Goal: Task Accomplishment & Management: Use online tool/utility

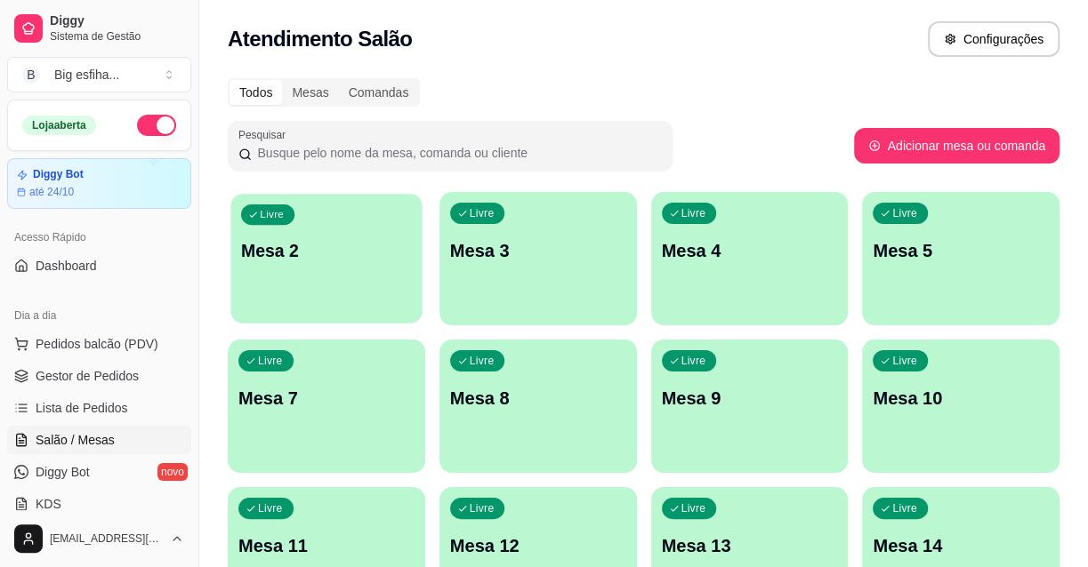
click at [343, 236] on div "Livre Mesa 2" at bounding box center [325, 248] width 191 height 108
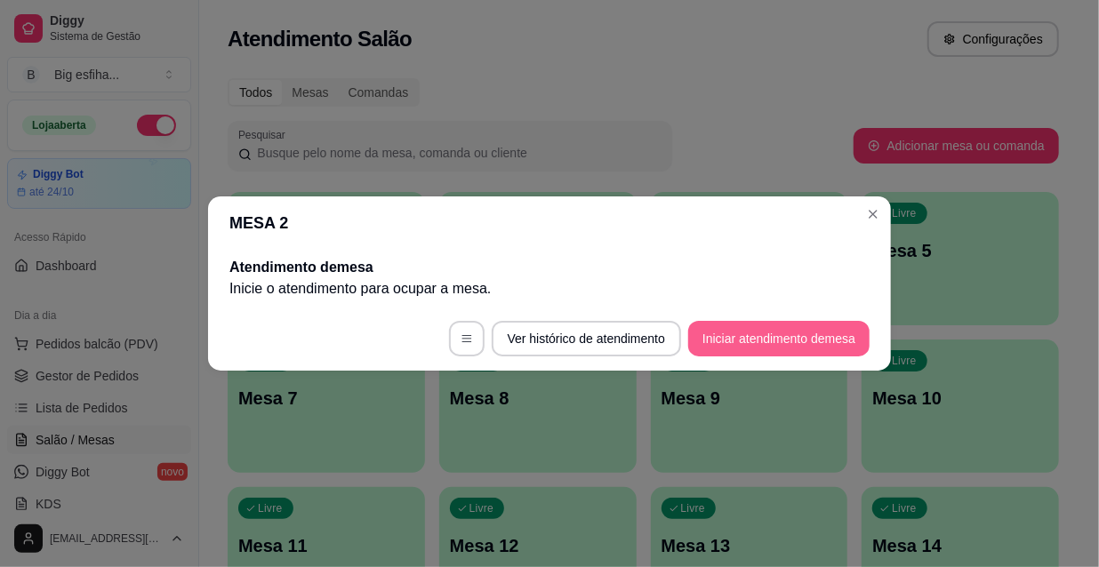
click at [747, 333] on button "Iniciar atendimento de mesa" at bounding box center [778, 339] width 181 height 36
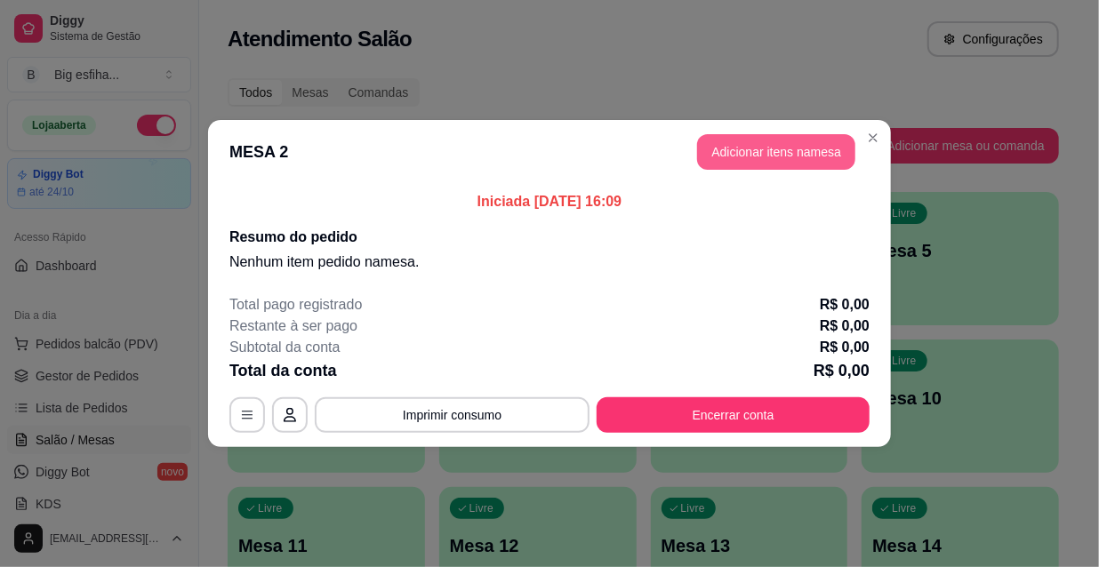
click at [807, 142] on button "Adicionar itens na mesa" at bounding box center [776, 152] width 158 height 36
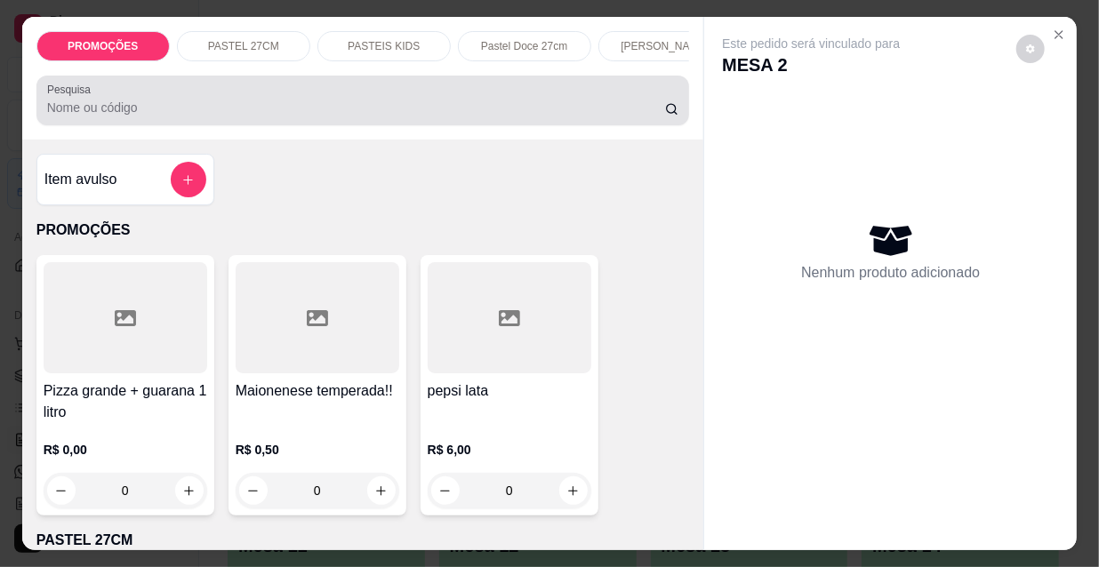
click at [149, 108] on input "Pesquisa" at bounding box center [356, 108] width 618 height 18
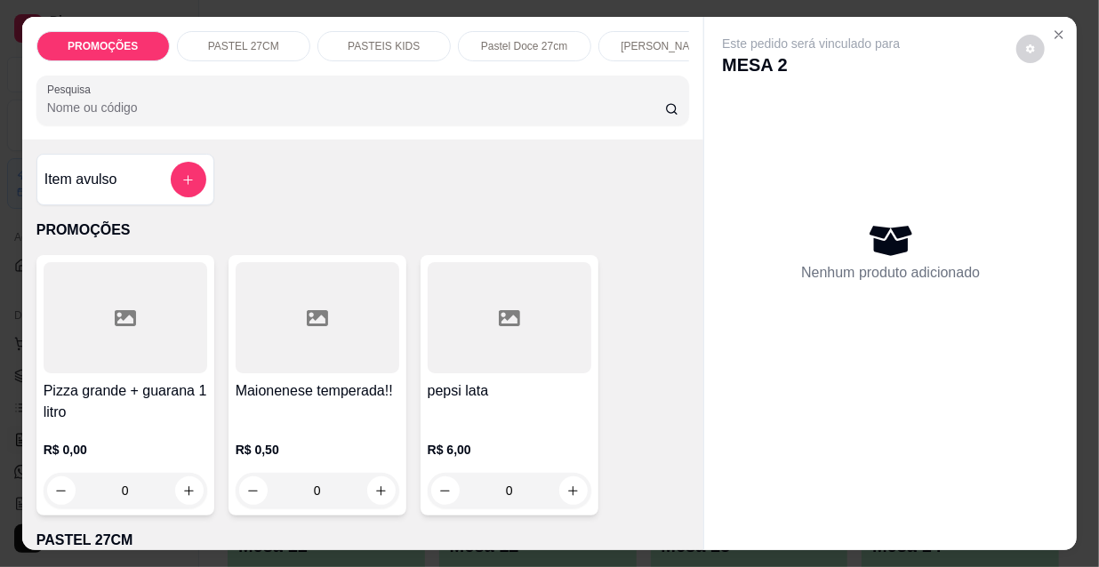
click at [437, 111] on input "Pesquisa" at bounding box center [356, 108] width 618 height 18
click at [521, 102] on div at bounding box center [363, 101] width 632 height 36
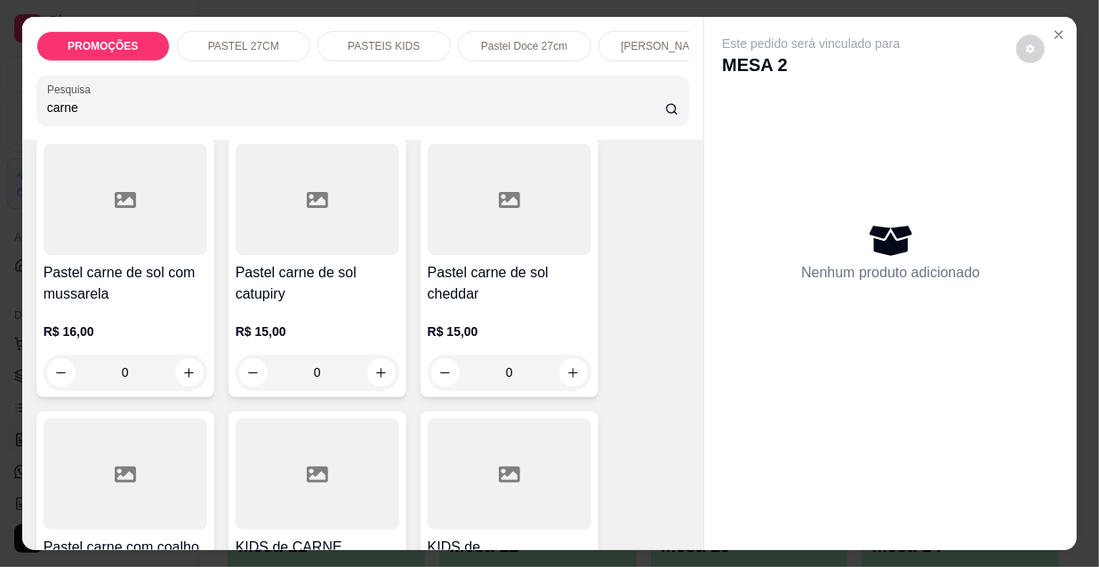
scroll to position [727, 0]
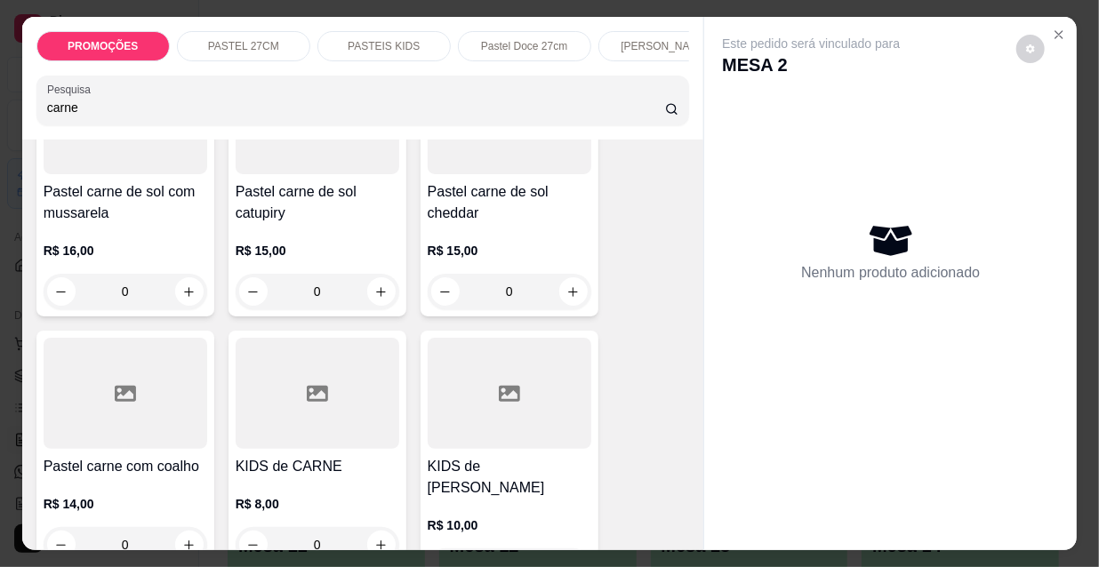
type input "carne"
click at [119, 398] on icon at bounding box center [125, 394] width 21 height 16
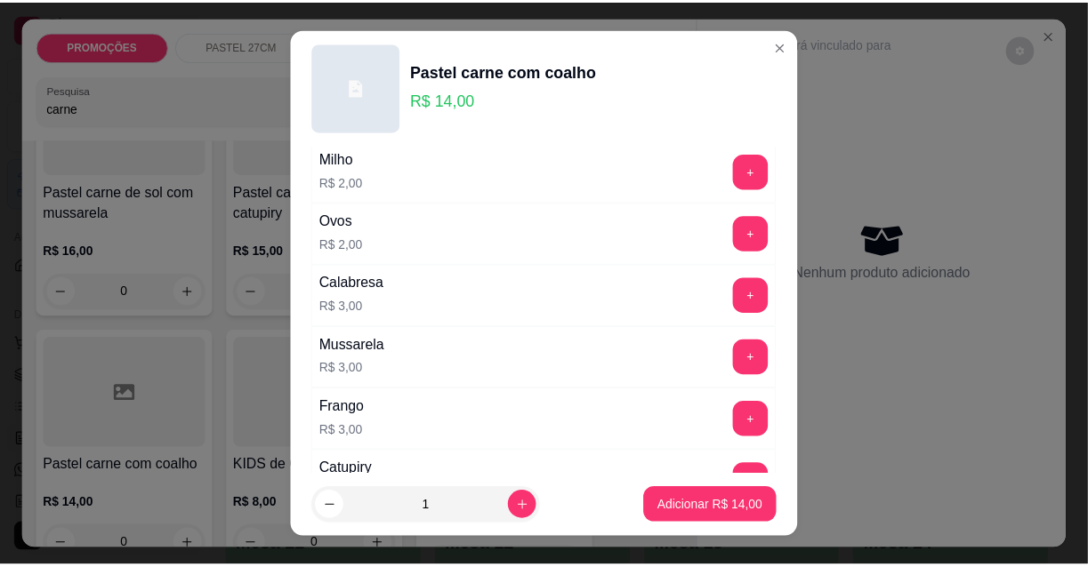
scroll to position [323, 0]
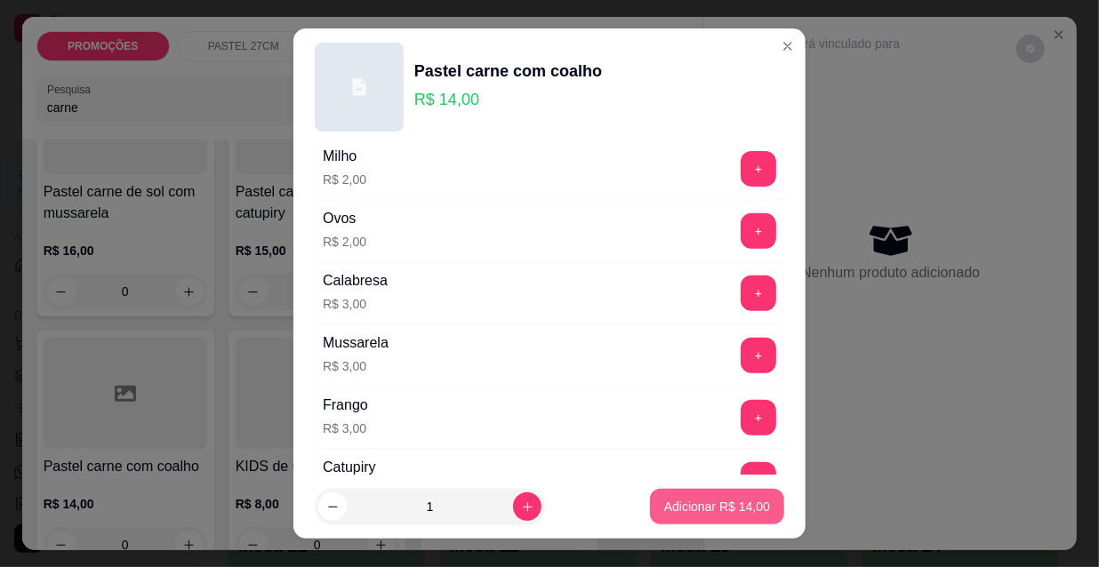
click at [732, 520] on button "Adicionar R$ 14,00" at bounding box center [717, 507] width 134 height 36
type input "1"
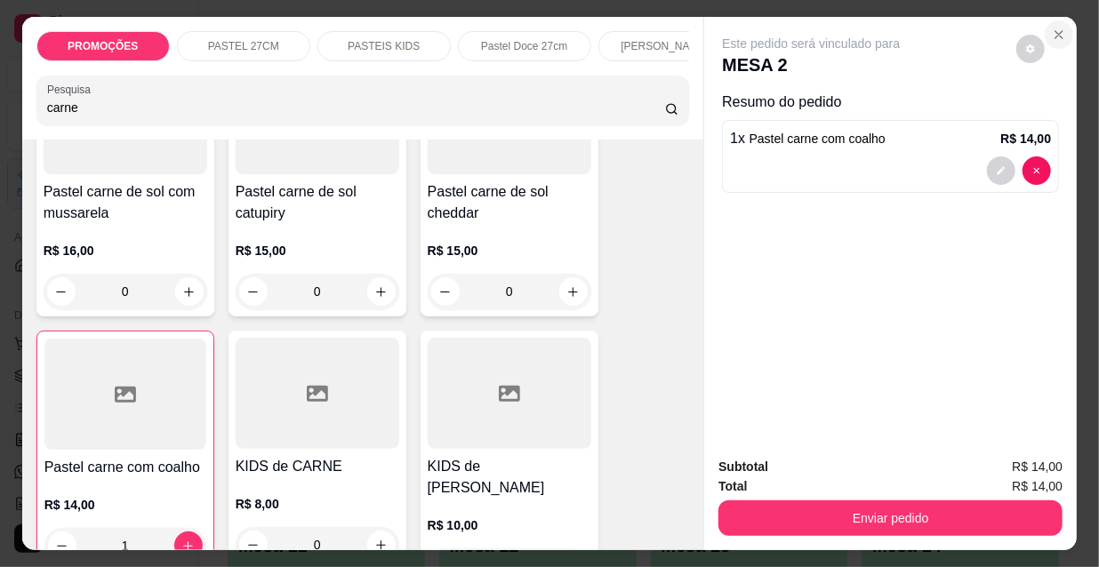
click at [1052, 28] on icon "Close" at bounding box center [1059, 35] width 14 height 14
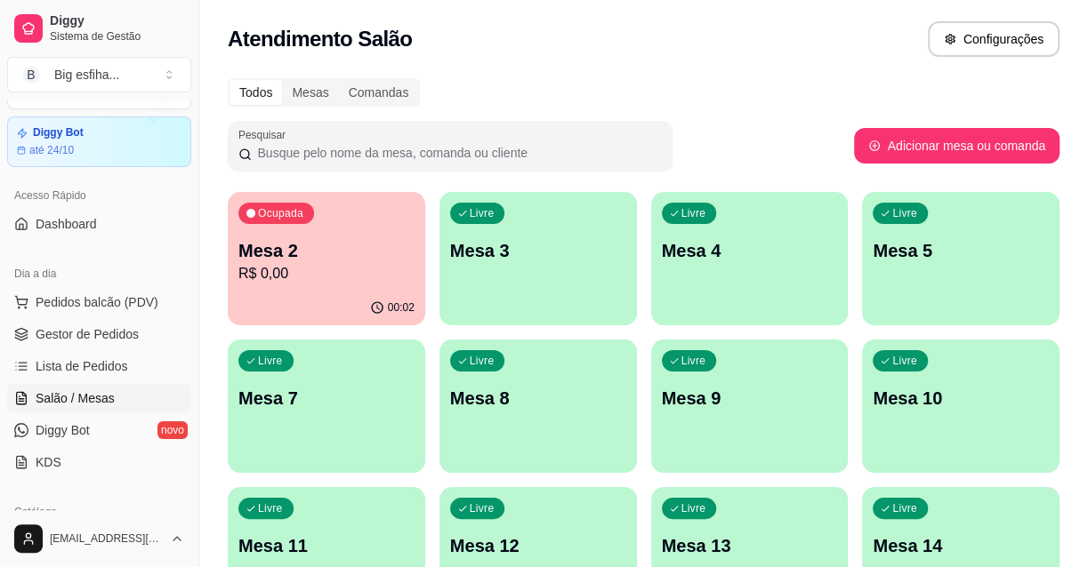
scroll to position [80, 0]
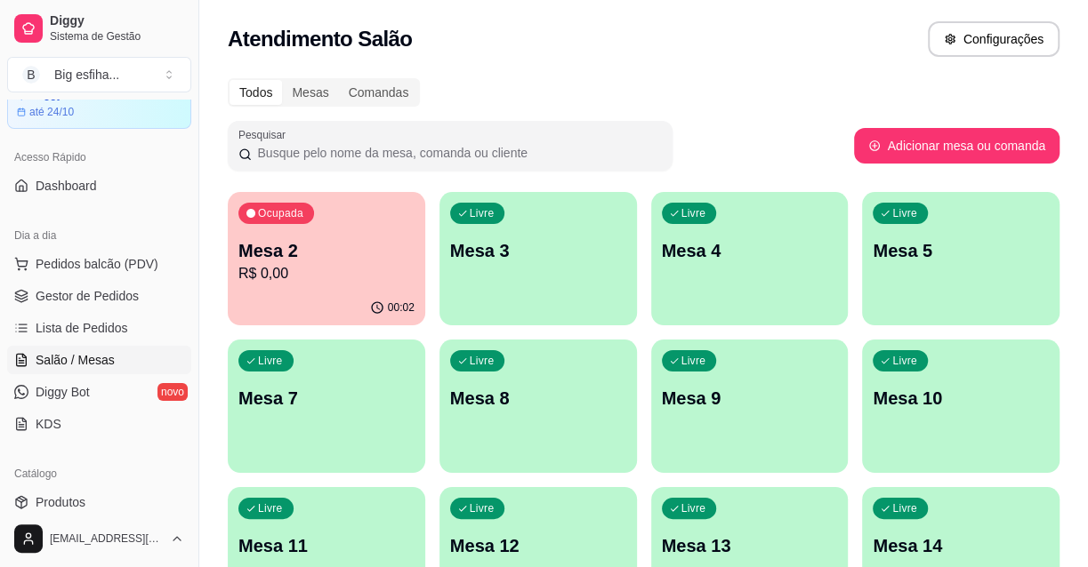
click at [303, 272] on p "R$ 0,00" at bounding box center [326, 273] width 176 height 21
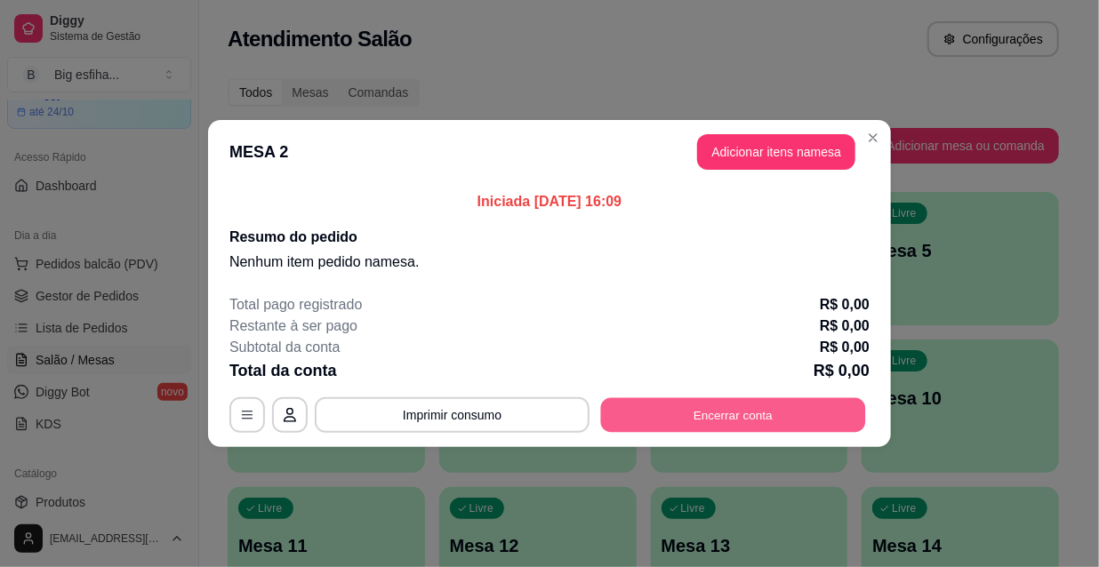
click at [713, 427] on button "Encerrar conta" at bounding box center [733, 415] width 265 height 35
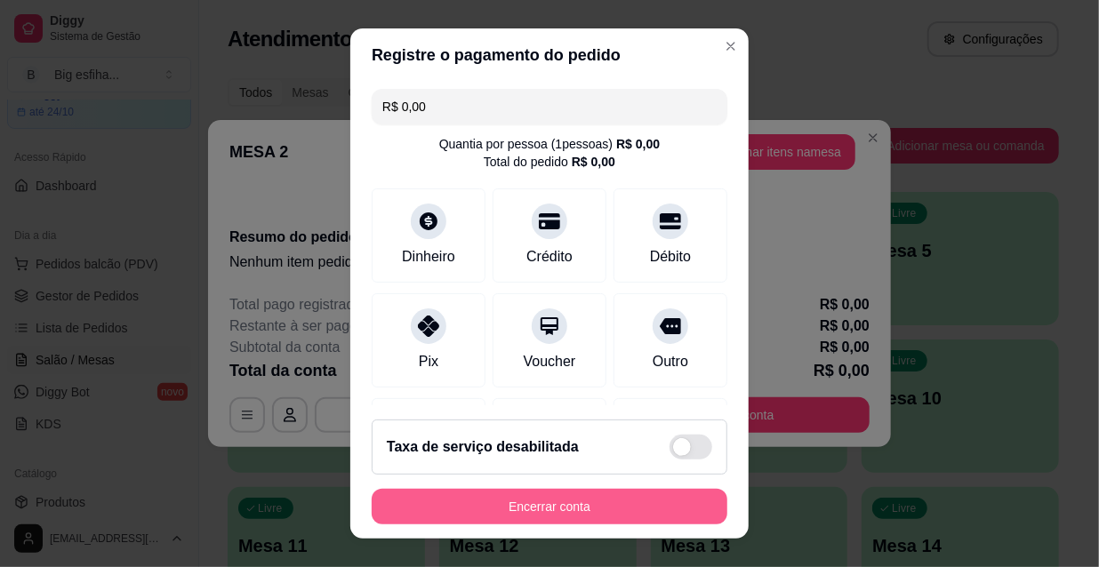
click at [590, 500] on button "Encerrar conta" at bounding box center [550, 507] width 356 height 36
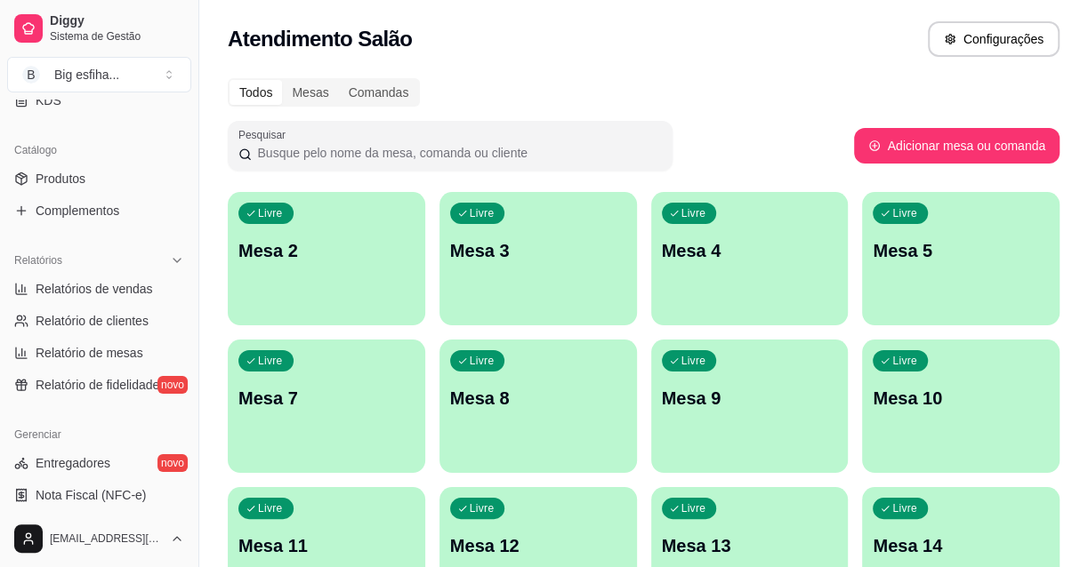
scroll to position [485, 0]
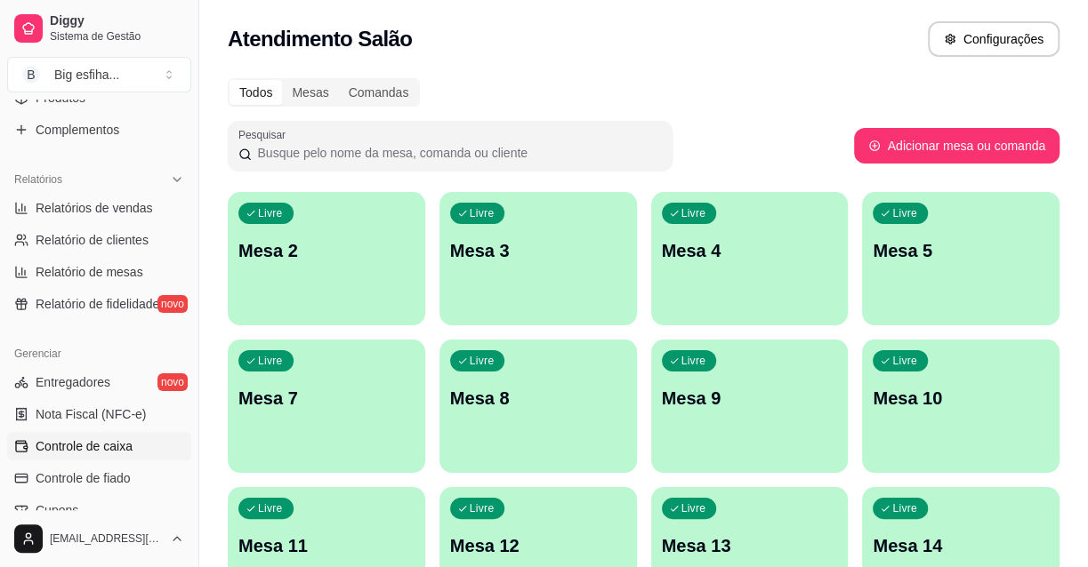
click at [133, 437] on link "Controle de caixa" at bounding box center [99, 446] width 184 height 28
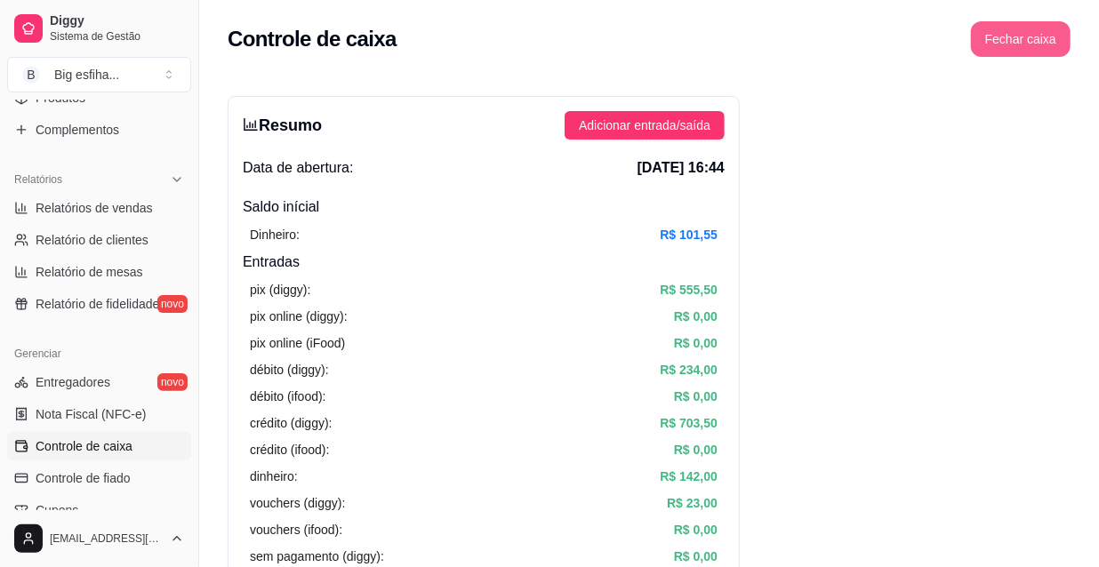
click at [1033, 36] on button "Fechar caixa" at bounding box center [1021, 39] width 100 height 36
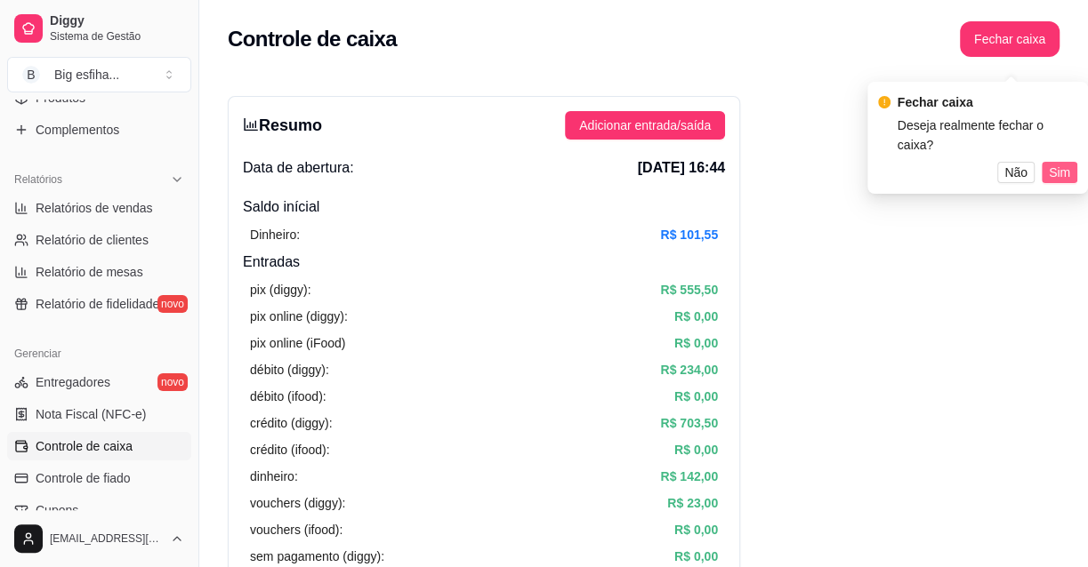
click at [1057, 163] on span "Sim" at bounding box center [1059, 173] width 21 height 20
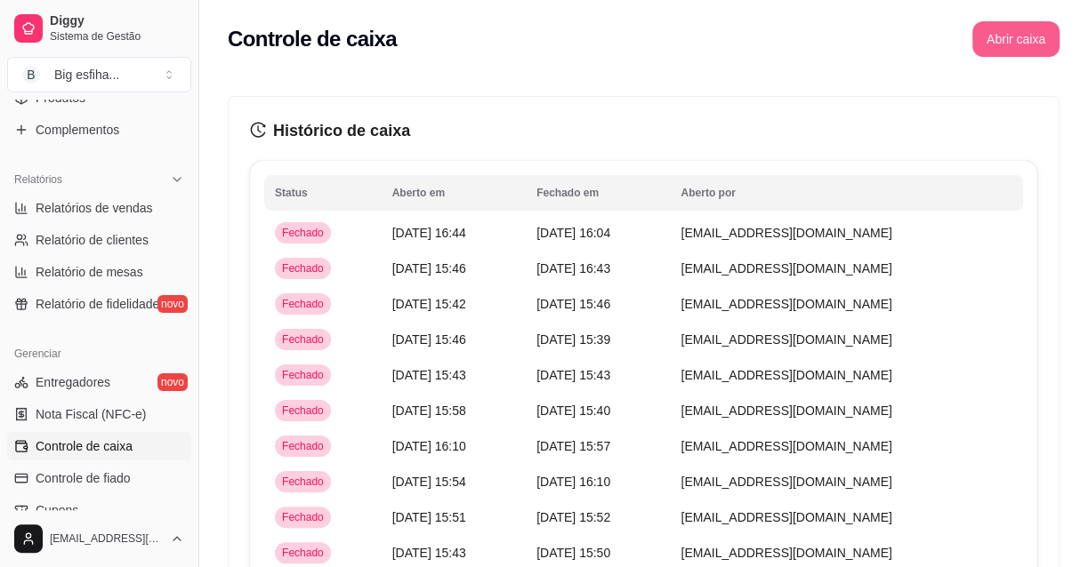
click at [1014, 38] on button "Abrir caixa" at bounding box center [1015, 39] width 87 height 36
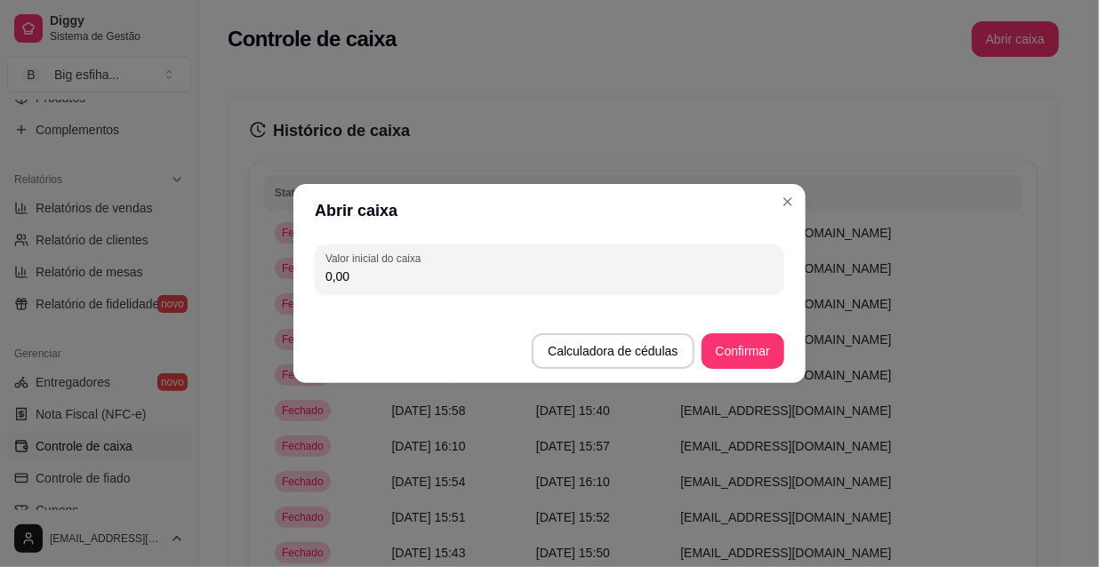
click at [460, 299] on section "Abrir caixa Valor inicial do caixa 0,00 Calculadora de cédulas Confirmar" at bounding box center [549, 283] width 512 height 199
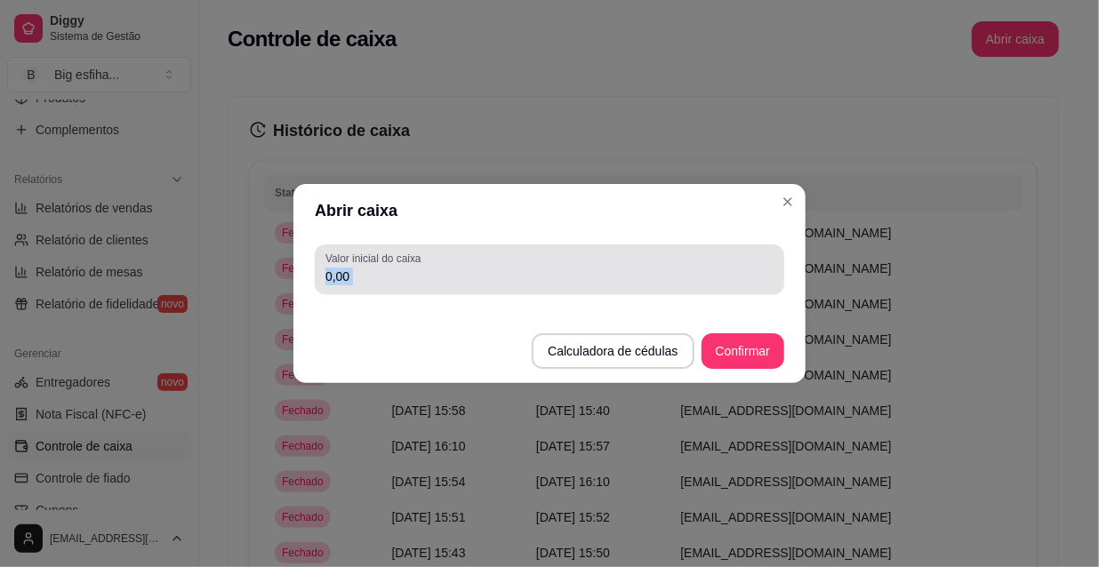
click at [460, 293] on div "Valor inicial do caixa 0,00" at bounding box center [550, 270] width 470 height 50
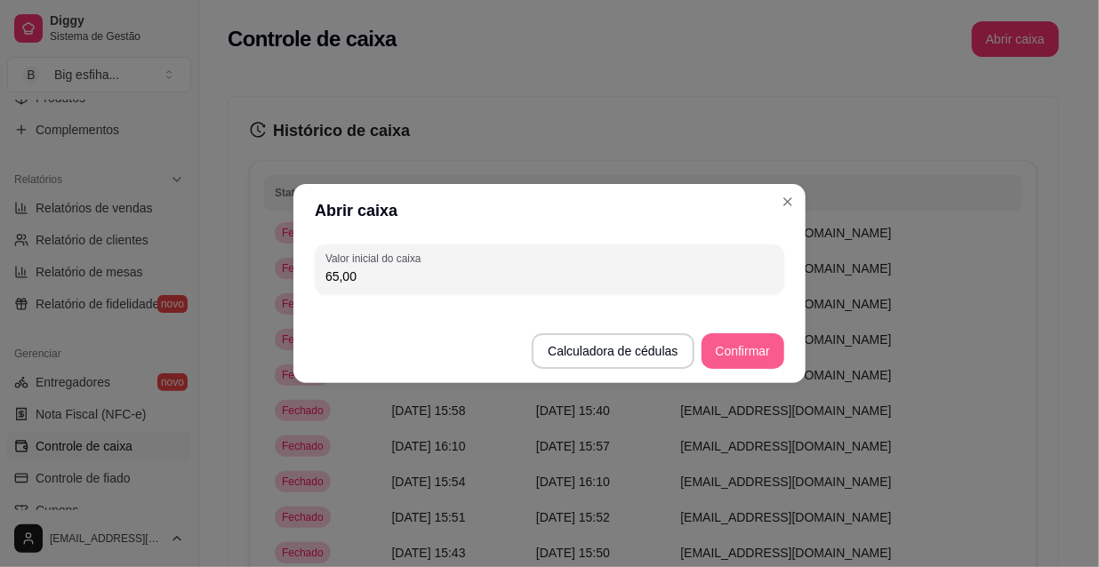
type input "65,00"
click at [738, 358] on button "Confirmar" at bounding box center [743, 351] width 83 height 36
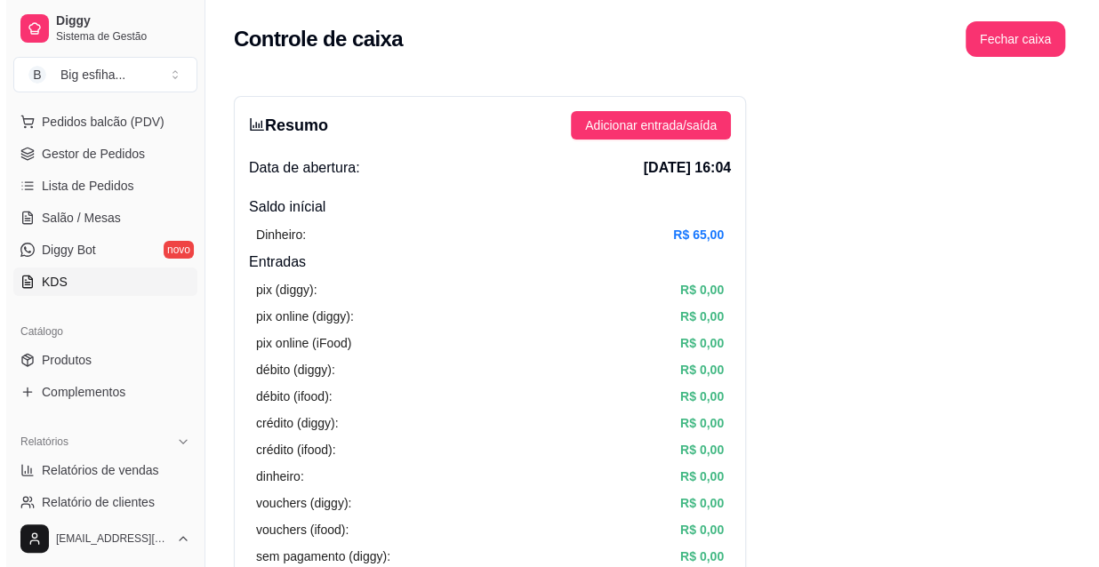
scroll to position [161, 0]
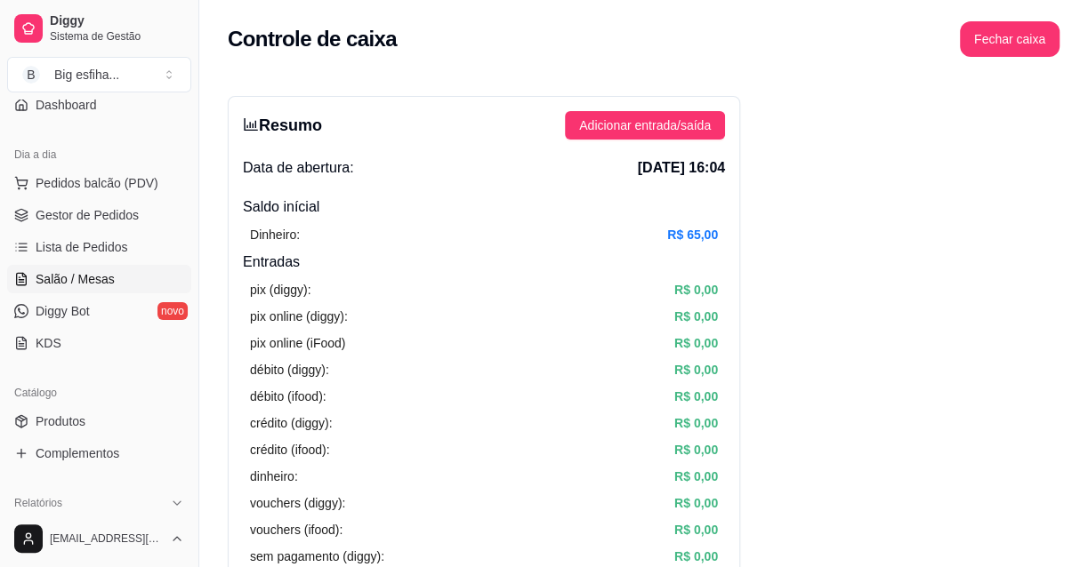
click at [127, 275] on link "Salão / Mesas" at bounding box center [99, 279] width 184 height 28
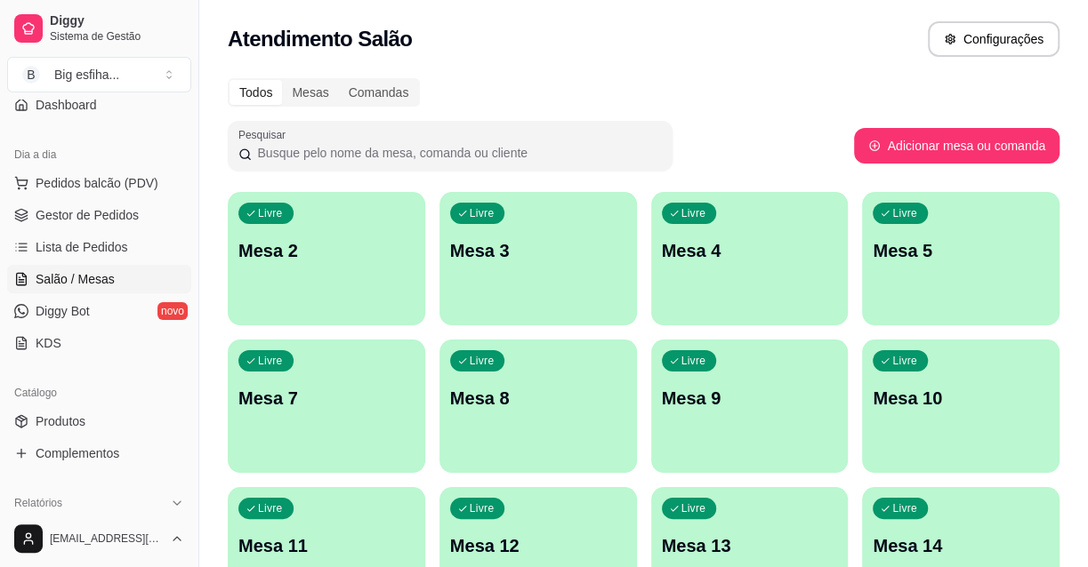
click at [347, 268] on div "Livre Mesa 2" at bounding box center [326, 248] width 197 height 112
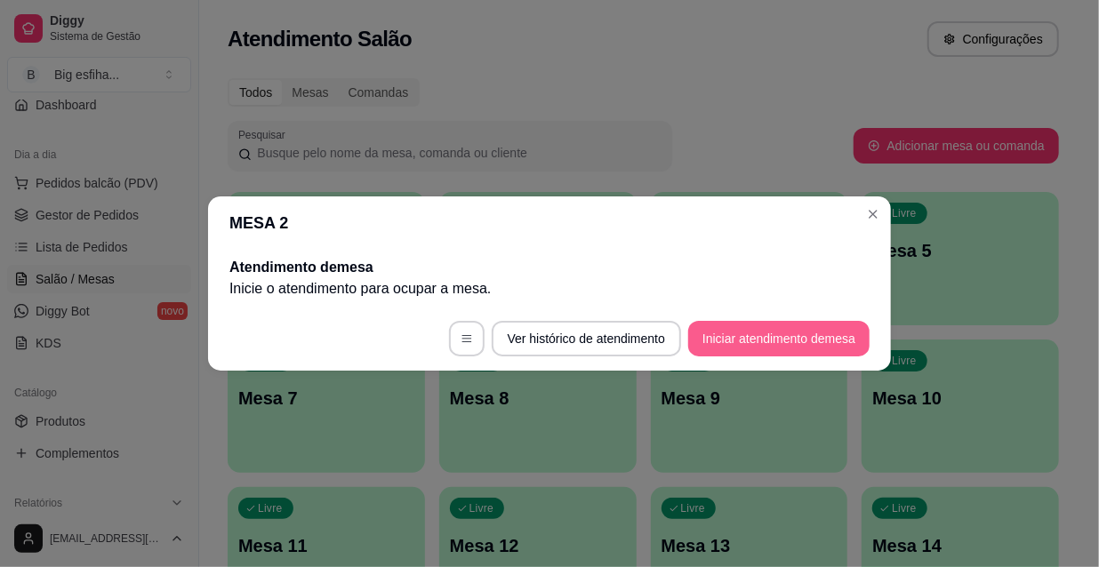
click at [805, 343] on button "Iniciar atendimento de mesa" at bounding box center [778, 339] width 181 height 36
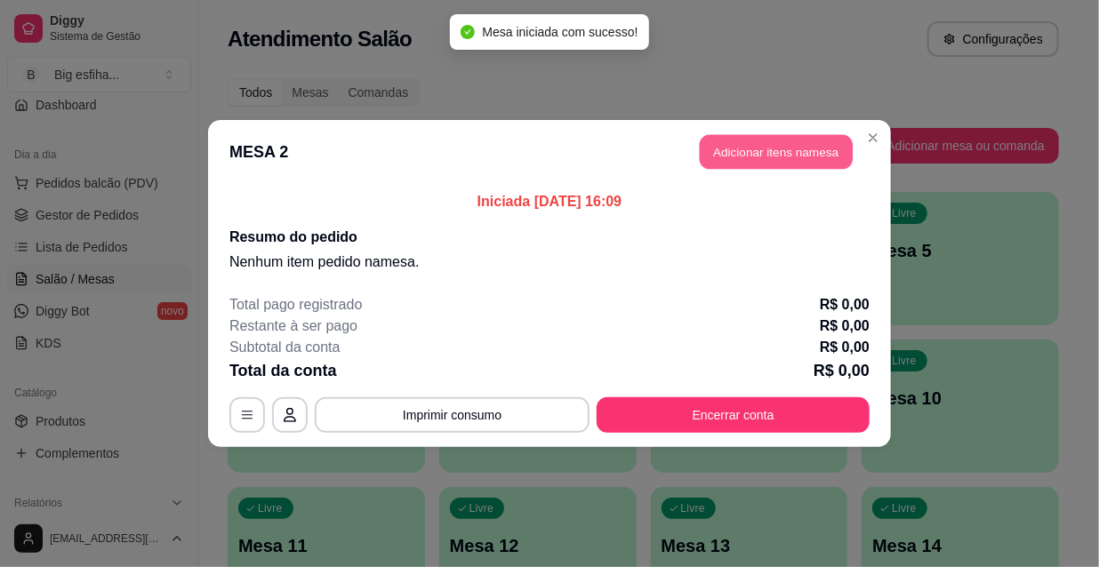
click at [779, 159] on button "Adicionar itens na mesa" at bounding box center [776, 152] width 153 height 35
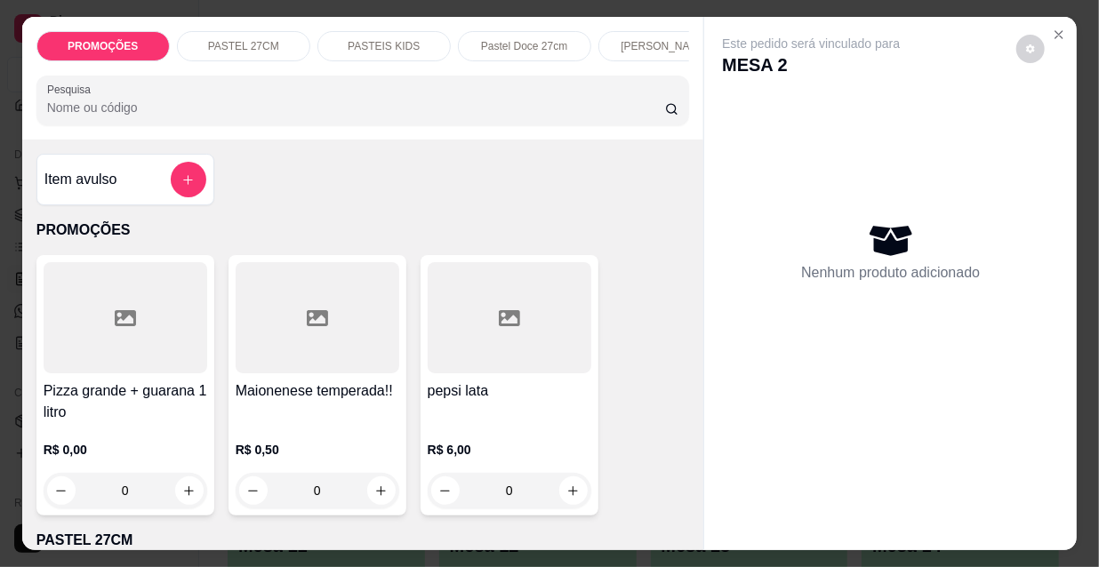
click at [598, 114] on input "Pesquisa" at bounding box center [356, 108] width 618 height 18
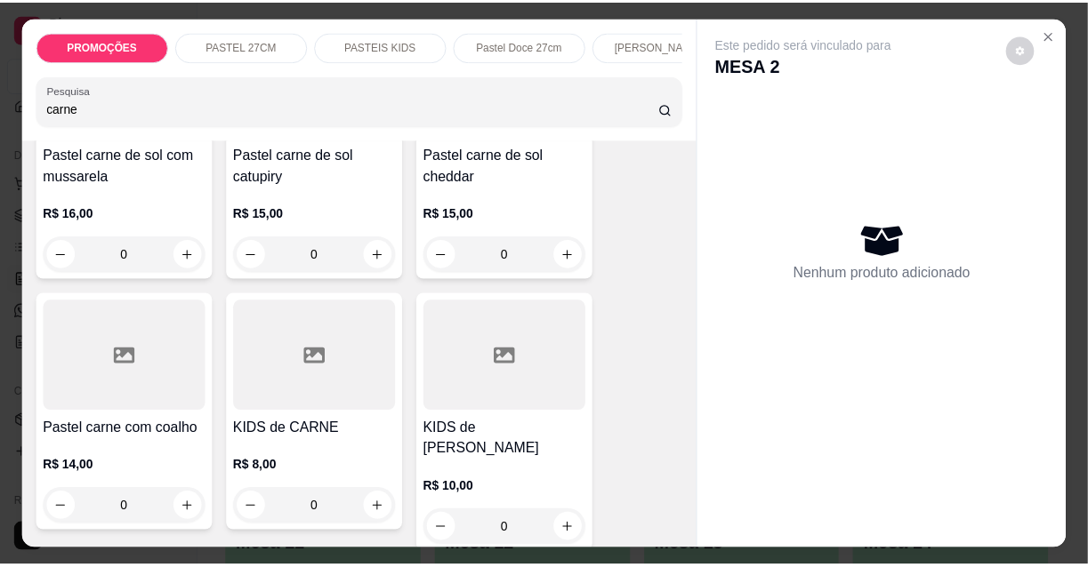
scroll to position [808, 0]
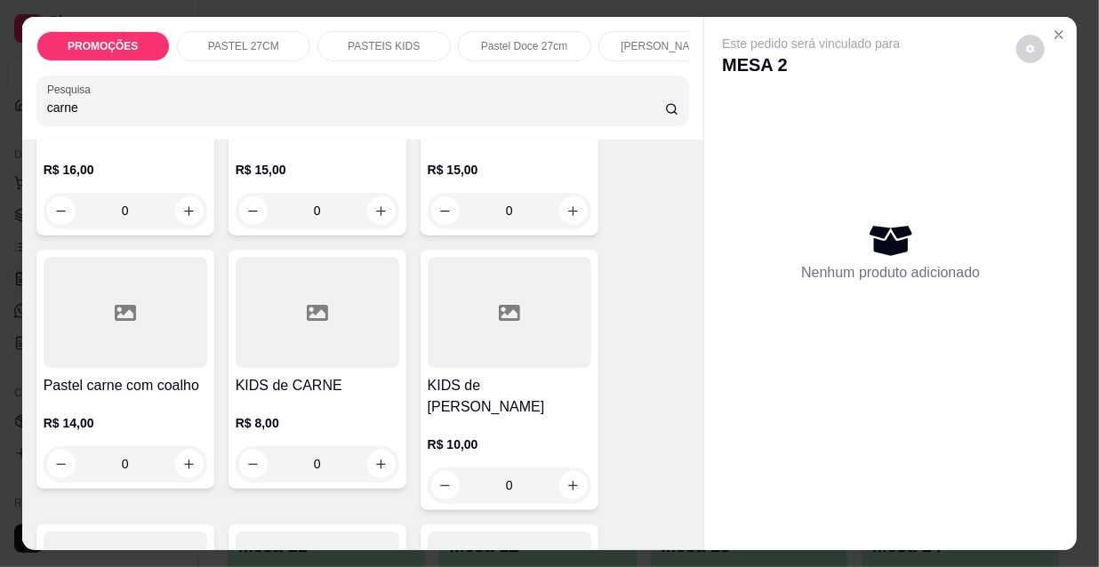
type input "carne"
click at [139, 324] on div at bounding box center [126, 312] width 164 height 111
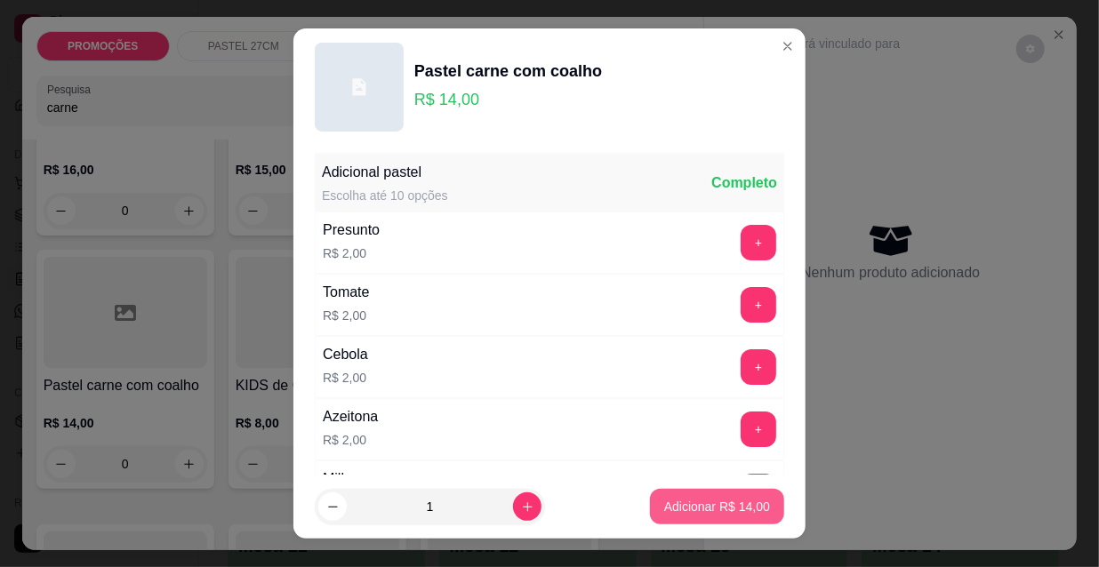
click at [700, 507] on p "Adicionar R$ 14,00" at bounding box center [717, 507] width 106 height 18
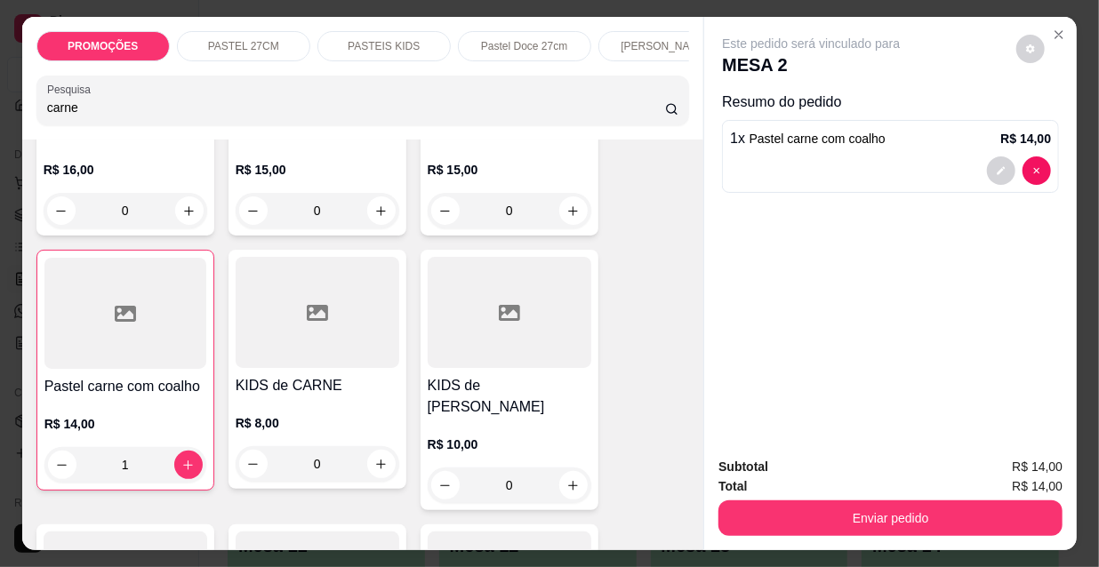
type input "1"
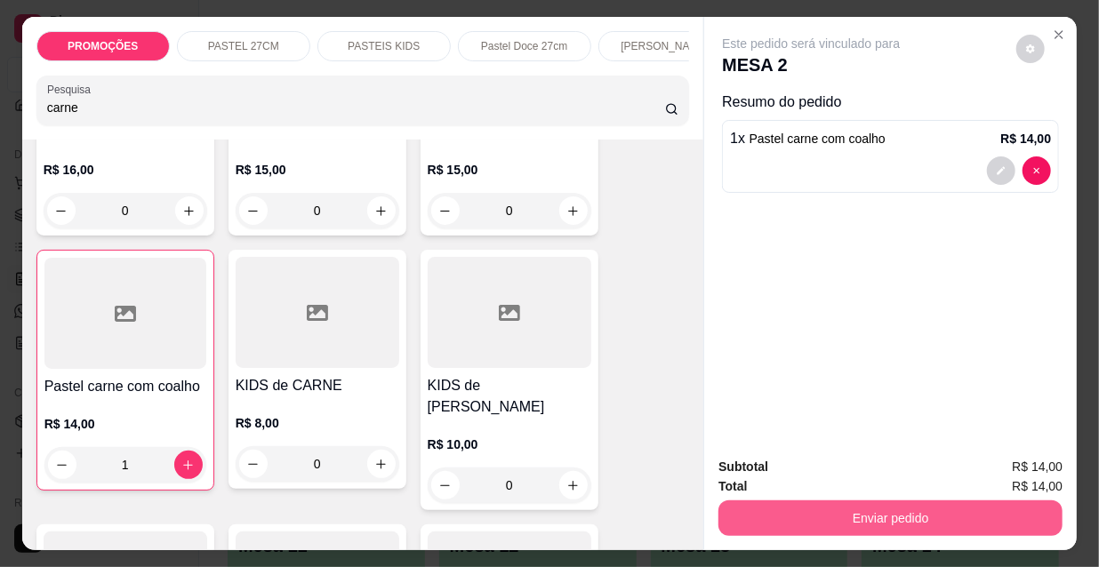
click at [880, 515] on button "Enviar pedido" at bounding box center [891, 519] width 344 height 36
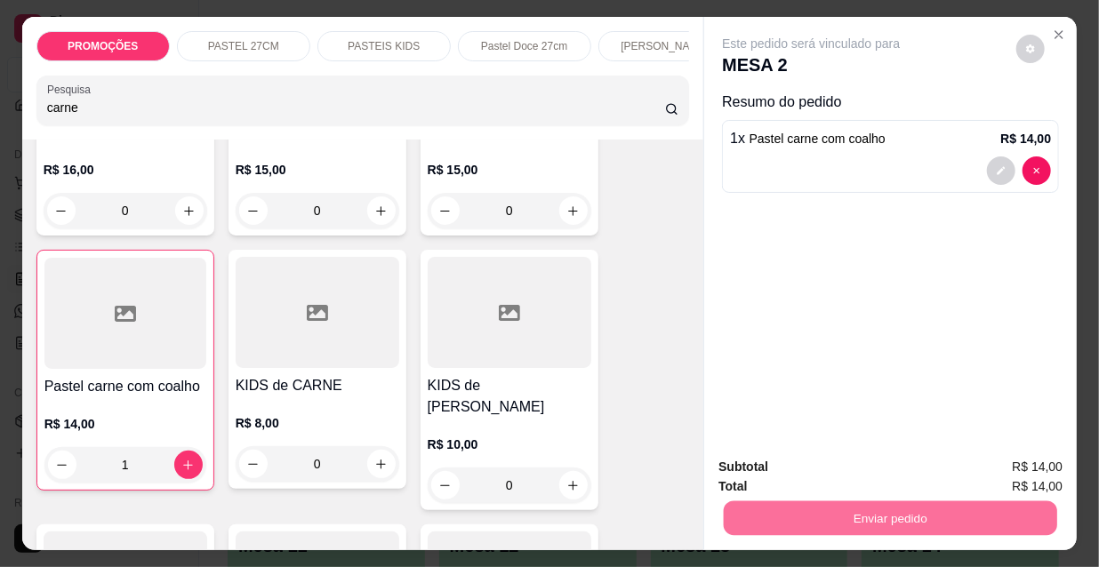
click at [918, 463] on button "Registrar cliente" at bounding box center [899, 468] width 114 height 33
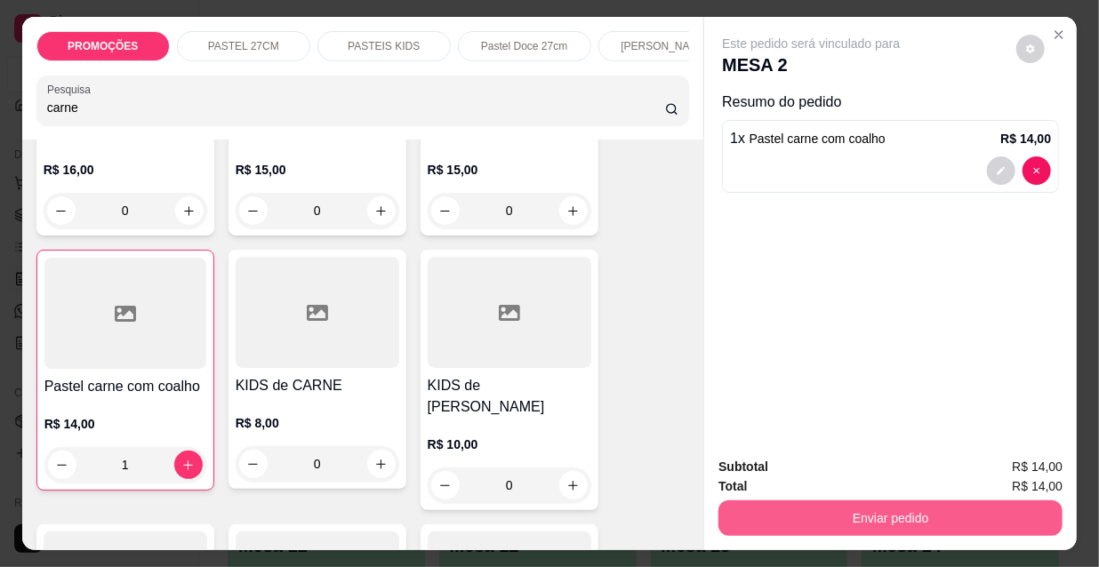
click at [881, 515] on button "Enviar pedido" at bounding box center [891, 519] width 344 height 36
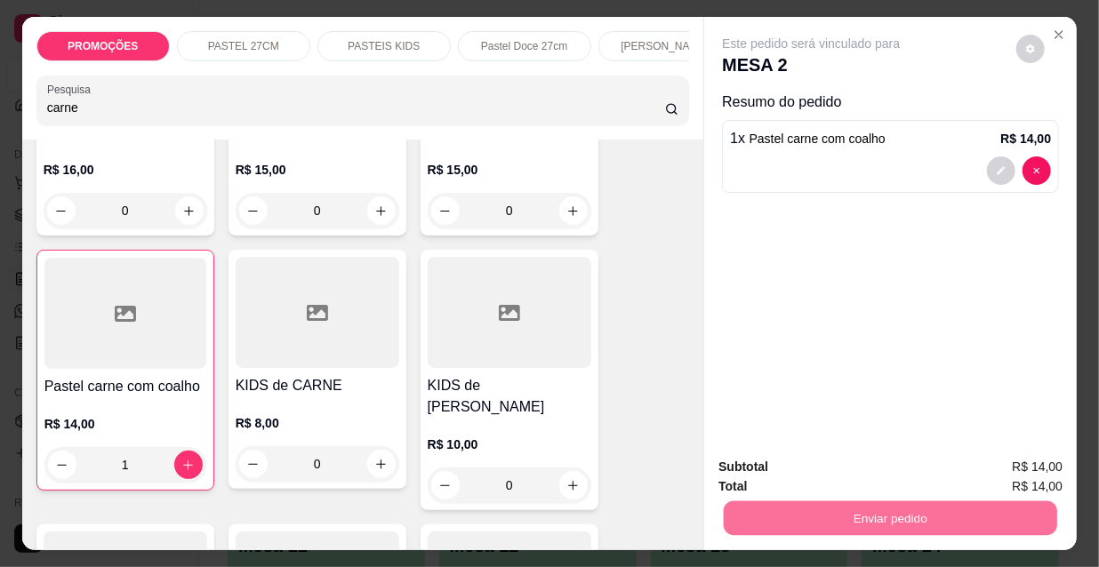
click at [1014, 462] on button "Enviar pedido" at bounding box center [1018, 469] width 100 height 34
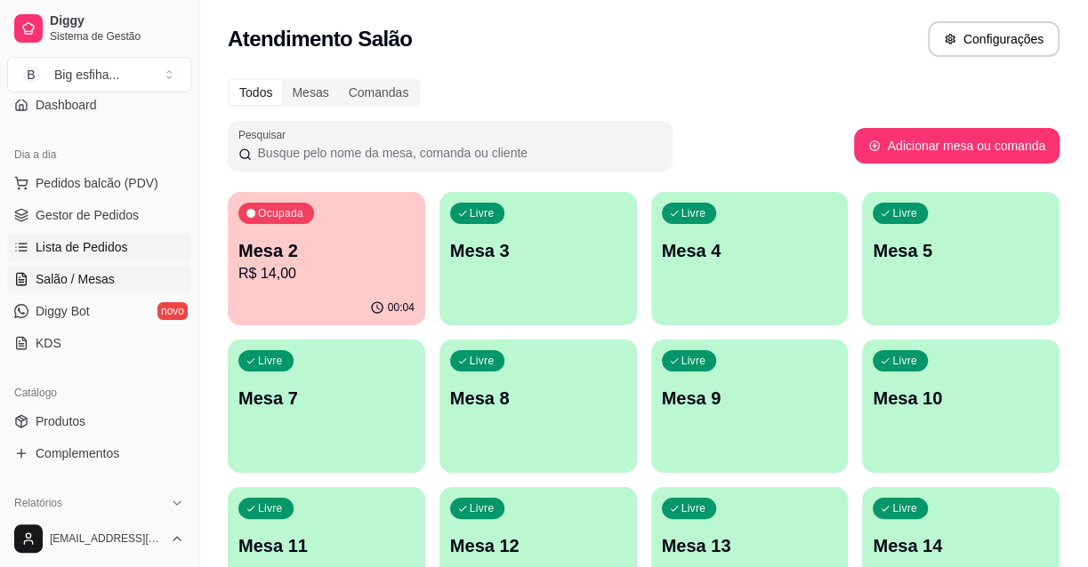
click at [108, 246] on span "Lista de Pedidos" at bounding box center [82, 247] width 92 height 18
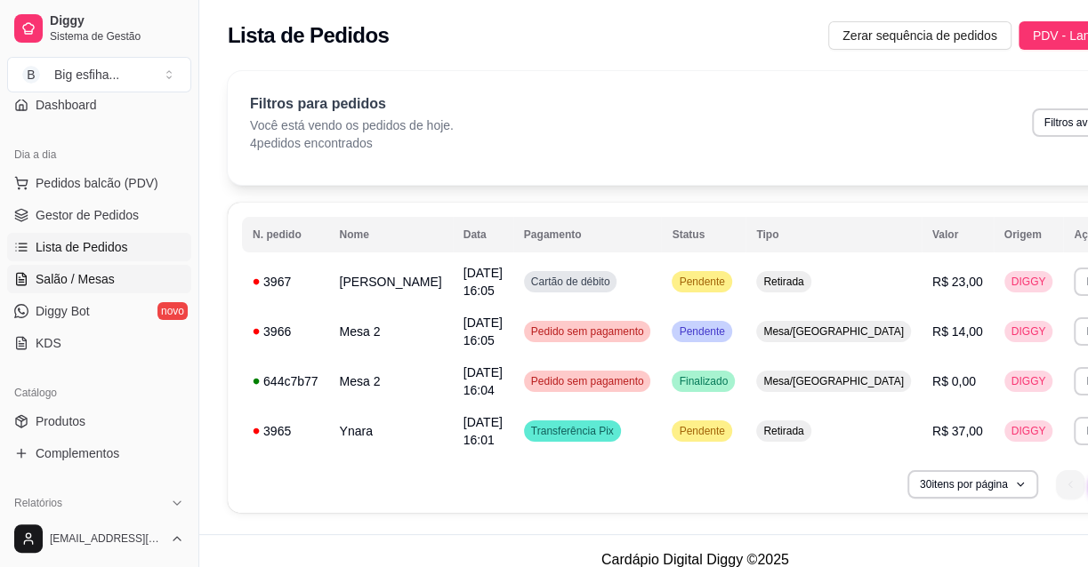
click at [93, 280] on span "Salão / Mesas" at bounding box center [75, 279] width 79 height 18
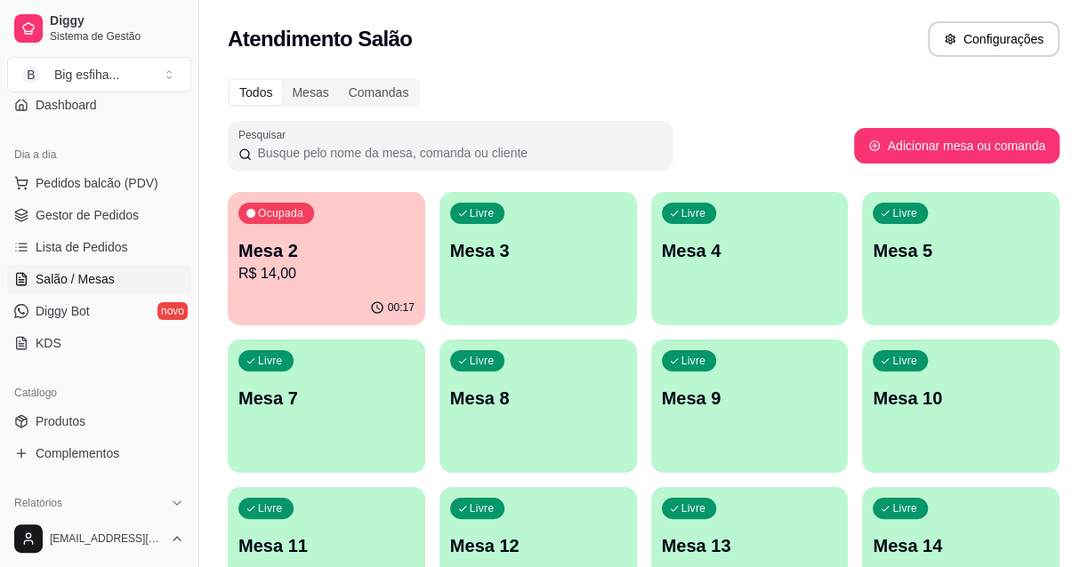
click at [338, 259] on p "Mesa 2" at bounding box center [326, 250] width 176 height 25
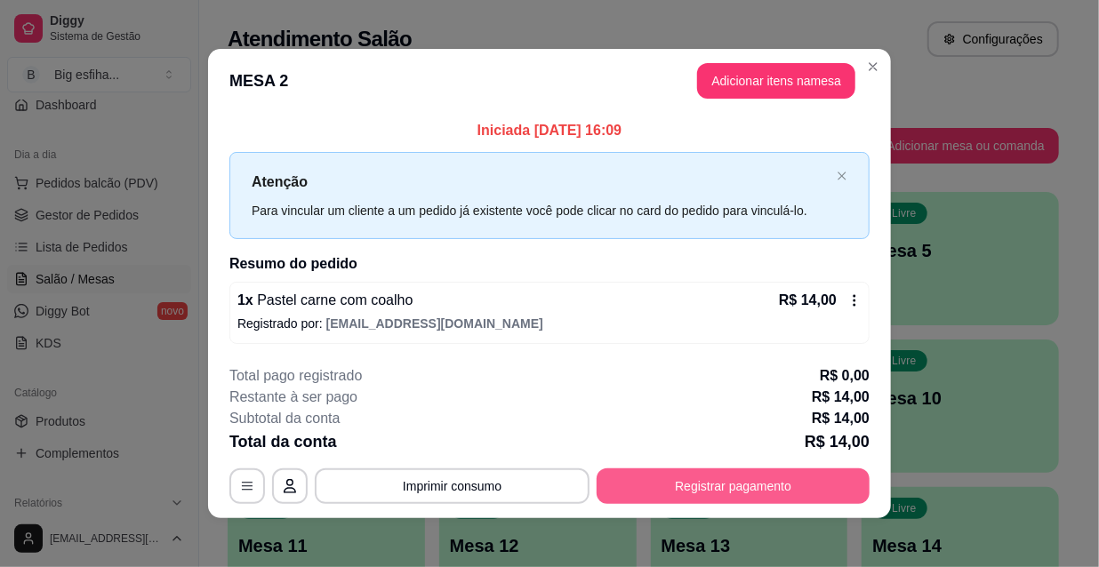
click at [712, 494] on button "Registrar pagamento" at bounding box center [733, 487] width 273 height 36
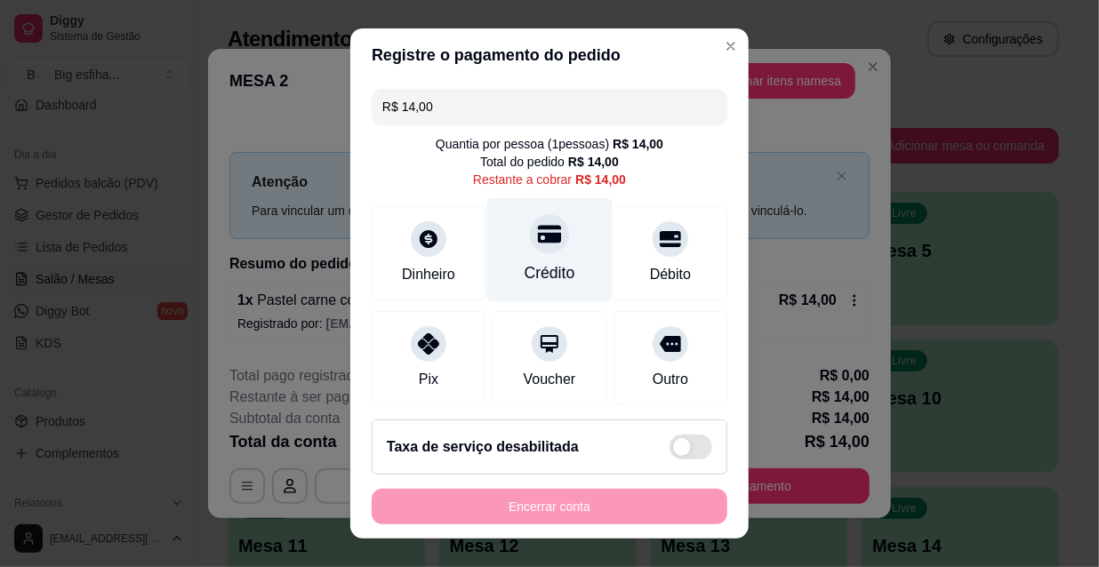
click at [534, 248] on div at bounding box center [549, 233] width 39 height 39
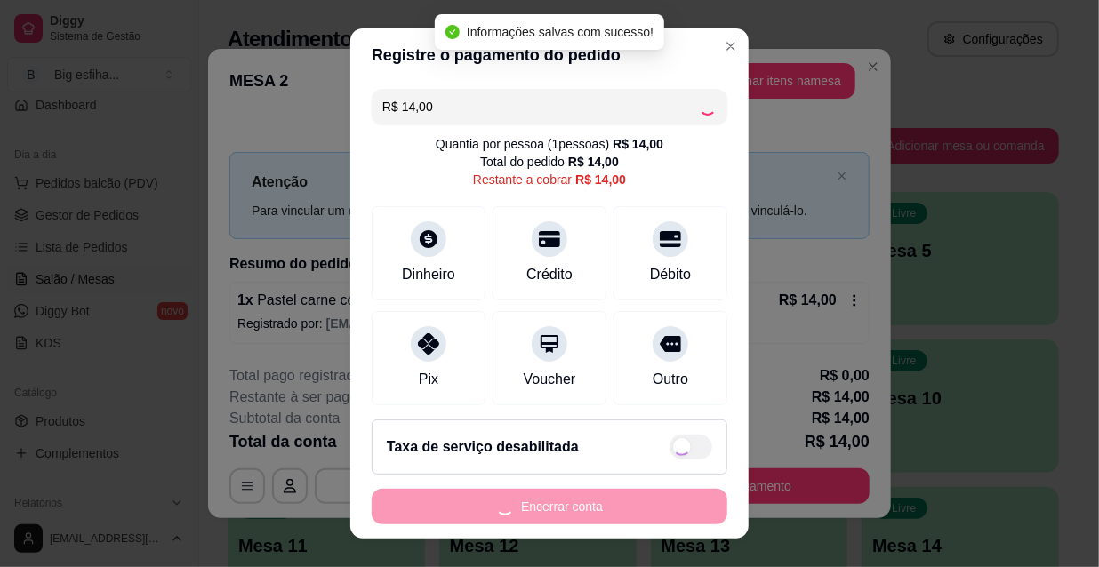
type input "R$ 0,00"
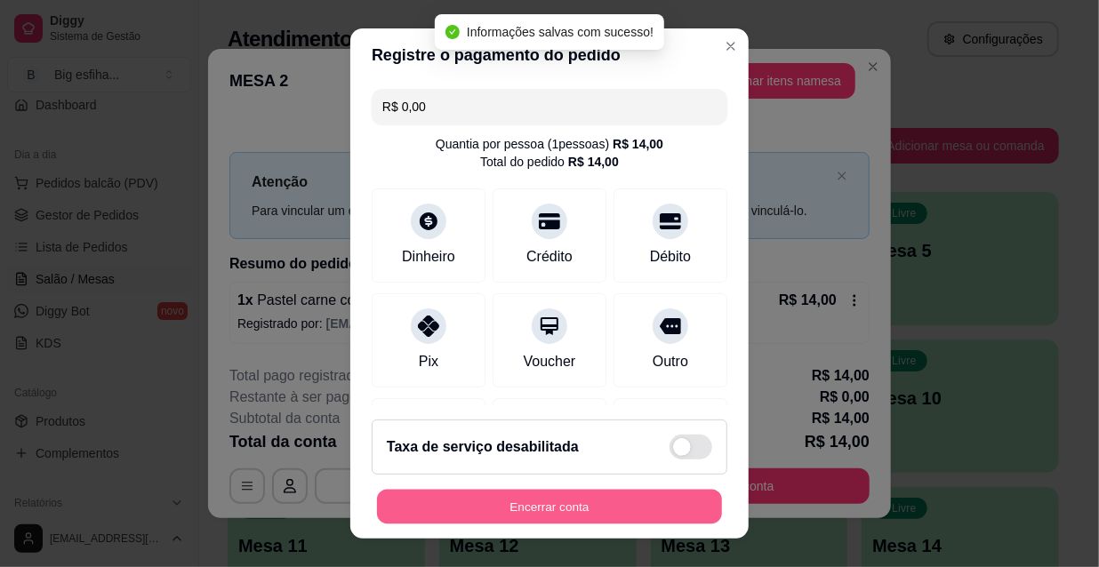
click at [518, 511] on button "Encerrar conta" at bounding box center [549, 507] width 345 height 35
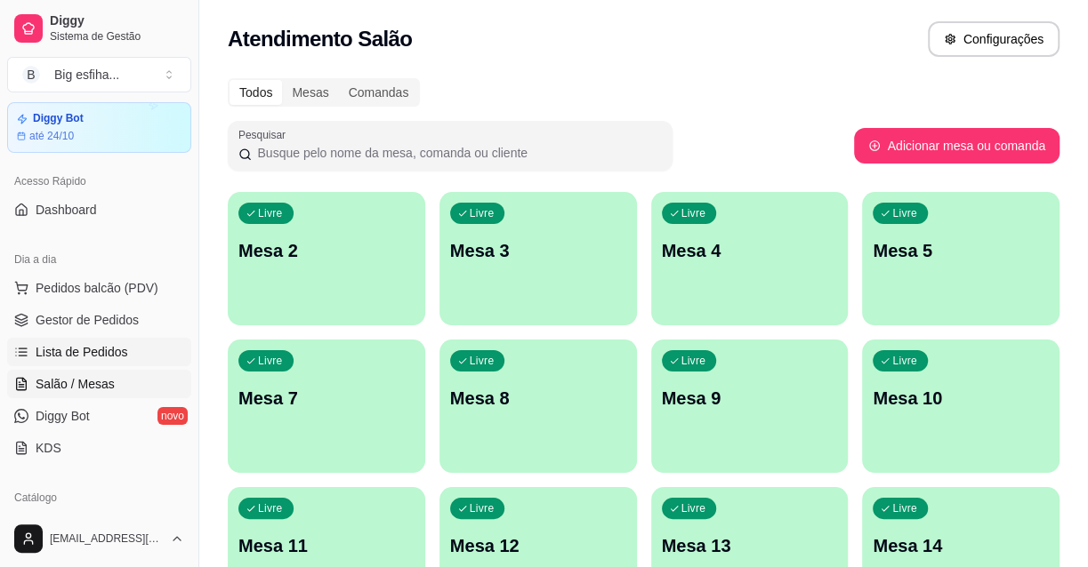
scroll to position [80, 0]
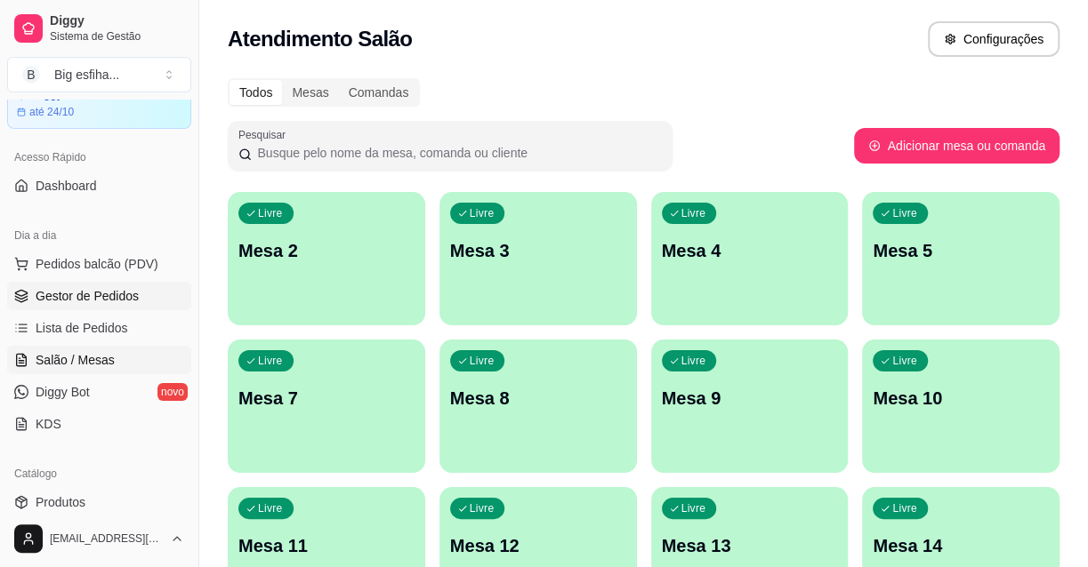
click at [94, 301] on span "Gestor de Pedidos" at bounding box center [87, 296] width 103 height 18
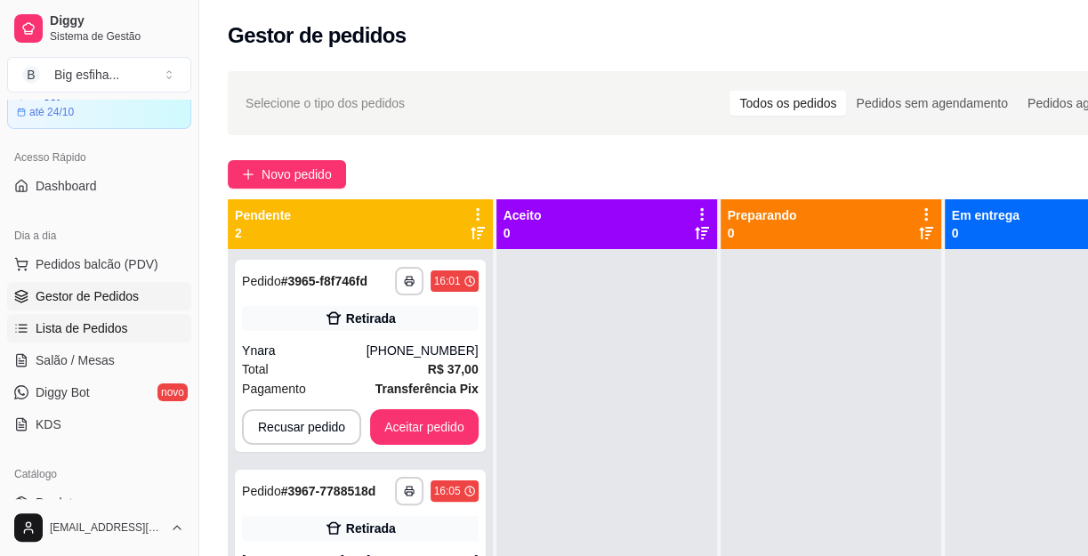
click at [105, 314] on link "Lista de Pedidos" at bounding box center [99, 328] width 184 height 28
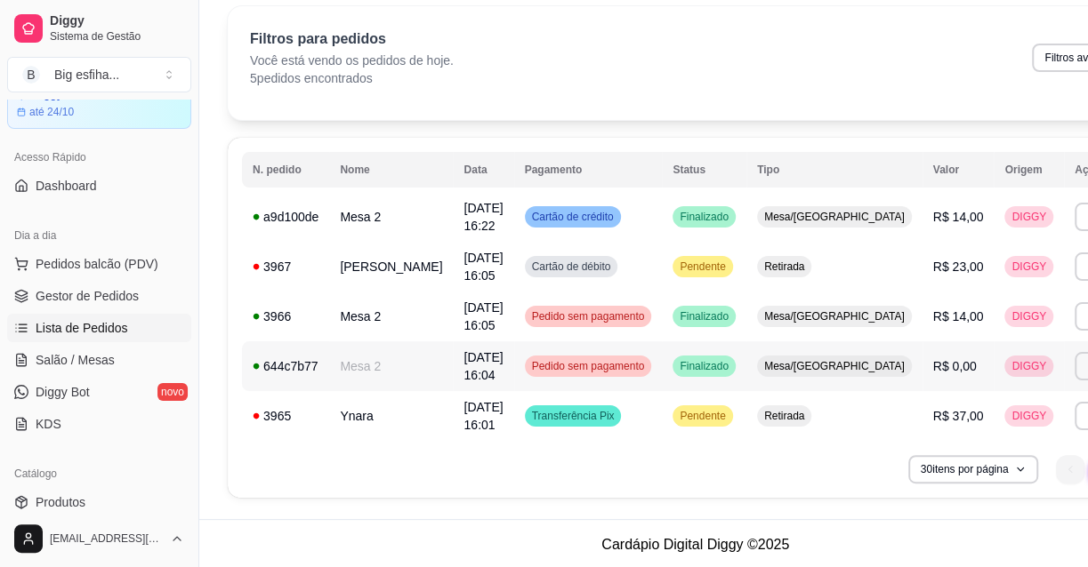
scroll to position [67, 0]
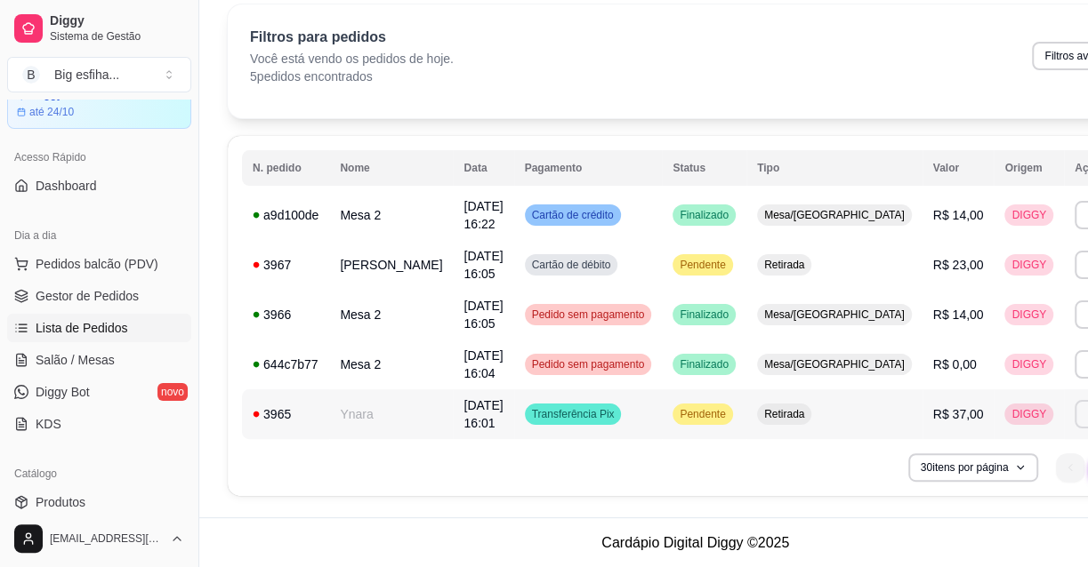
click at [1074, 414] on button "Imprimir" at bounding box center [1105, 414] width 63 height 28
click at [960, 477] on button "IMPRESSORA" at bounding box center [971, 476] width 129 height 28
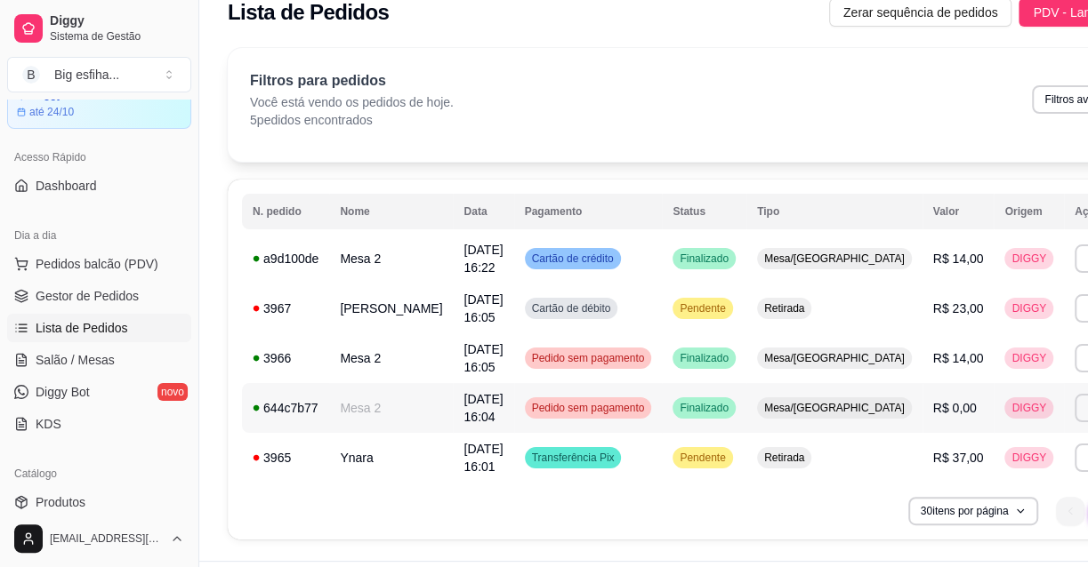
scroll to position [0, 0]
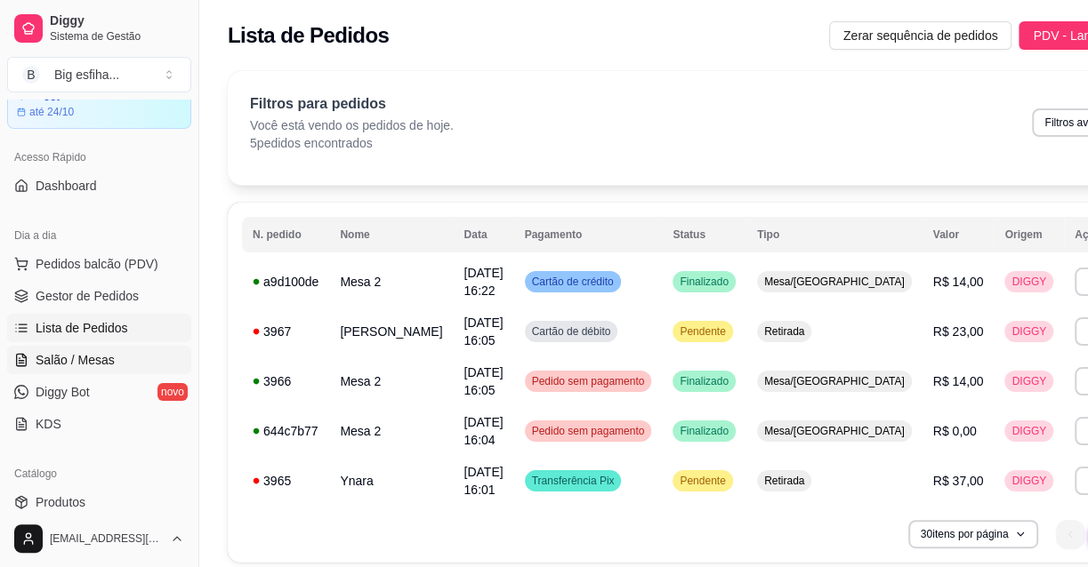
click at [111, 362] on link "Salão / Mesas" at bounding box center [99, 360] width 184 height 28
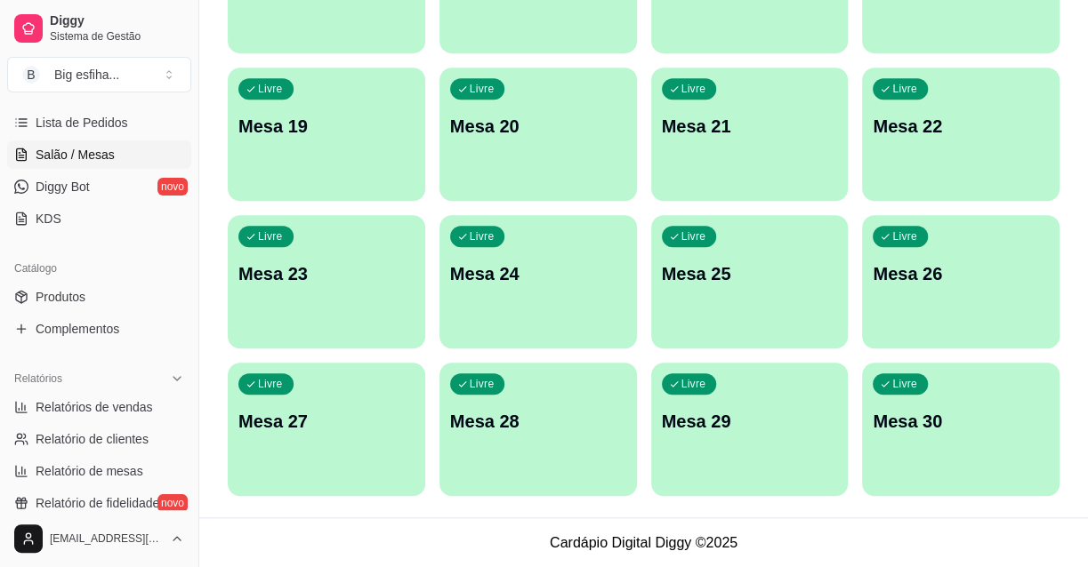
scroll to position [485, 0]
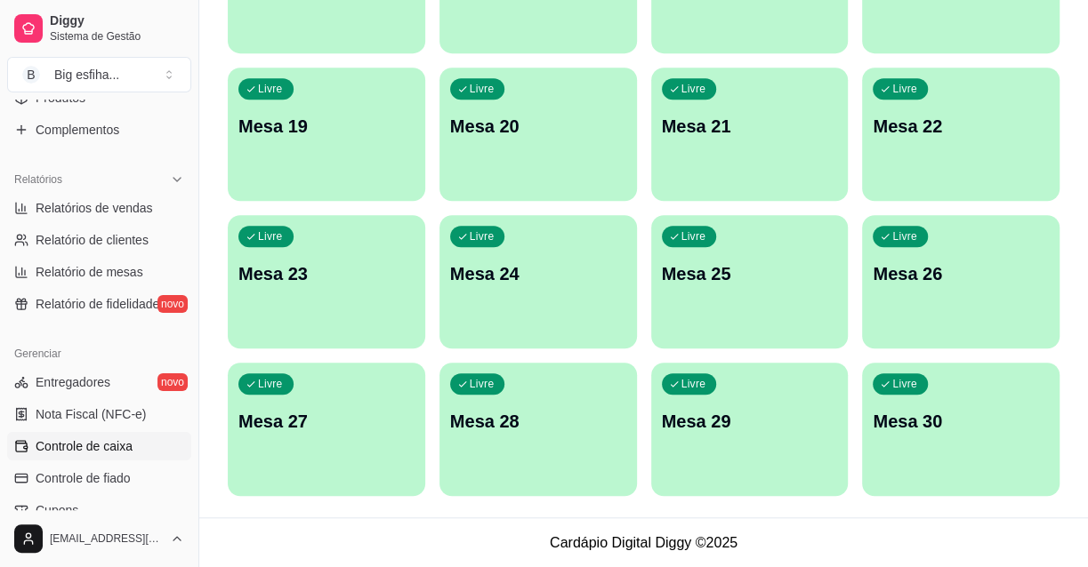
click at [125, 444] on span "Controle de caixa" at bounding box center [84, 447] width 97 height 18
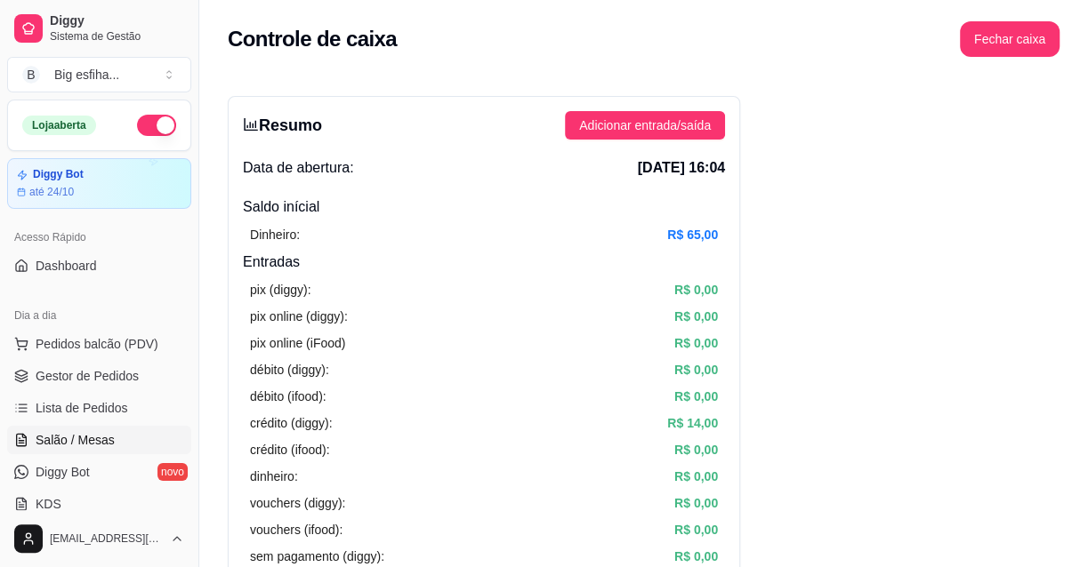
click at [96, 434] on span "Salão / Mesas" at bounding box center [75, 440] width 79 height 18
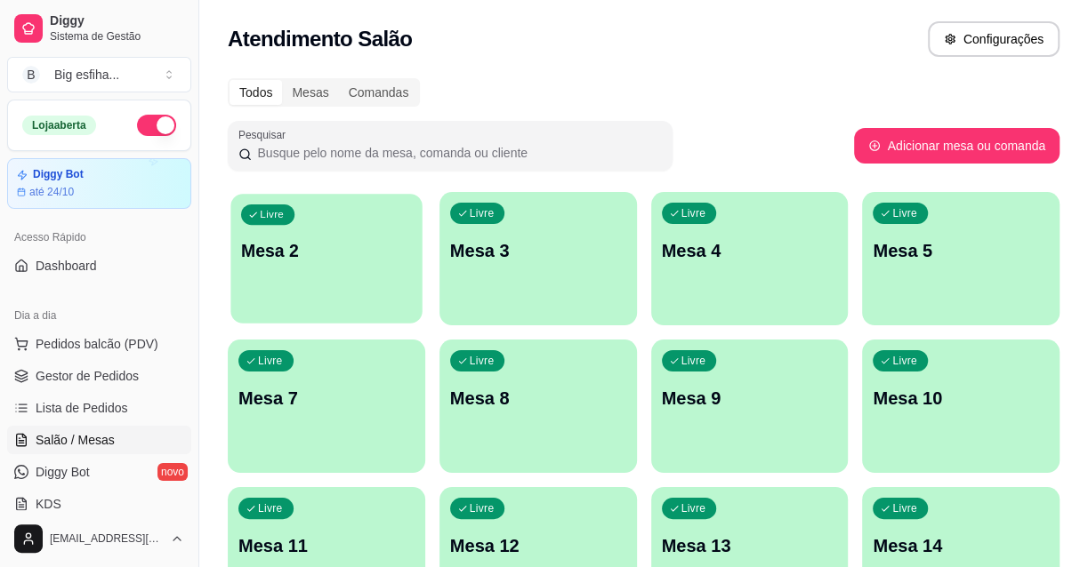
click at [323, 297] on div "Livre Mesa 2" at bounding box center [325, 248] width 191 height 108
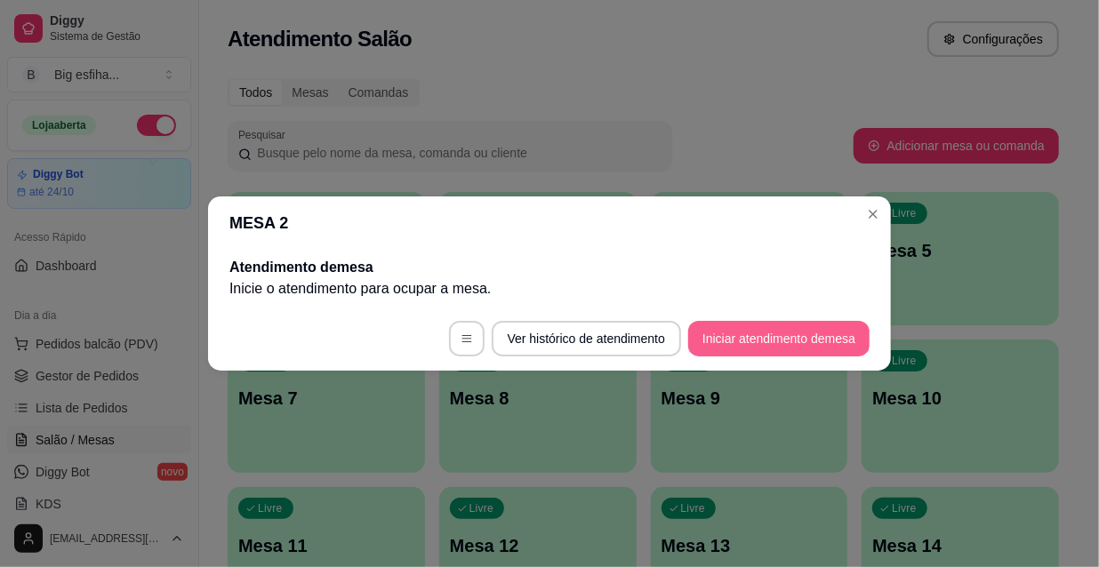
click at [815, 338] on button "Iniciar atendimento de mesa" at bounding box center [778, 339] width 181 height 36
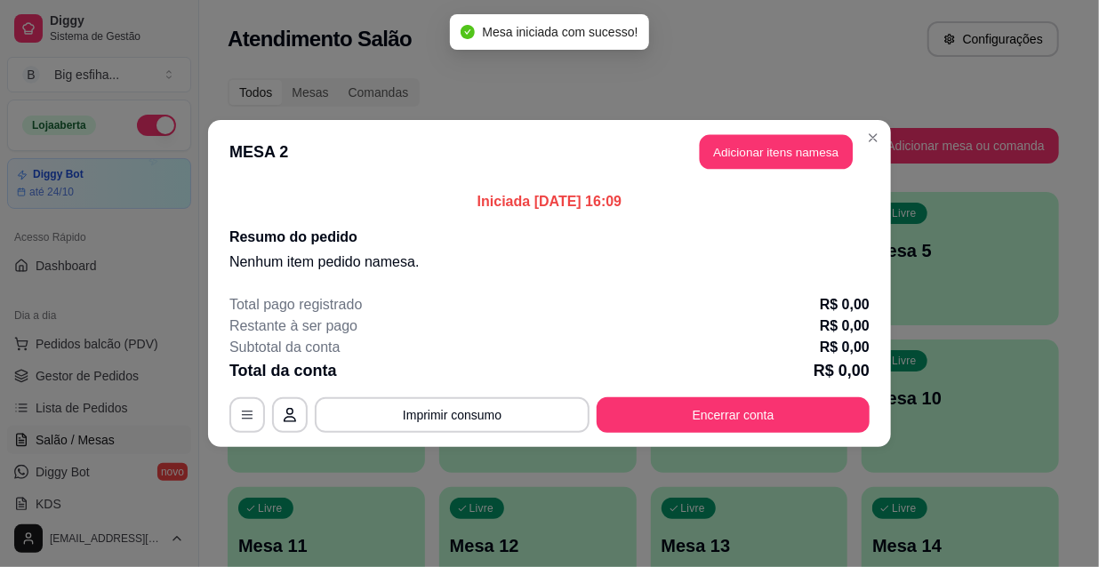
click at [763, 169] on header "MESA 2 Adicionar itens na mesa" at bounding box center [549, 152] width 683 height 64
click at [762, 153] on div "Nenhum produto adicionado" at bounding box center [890, 251] width 337 height 349
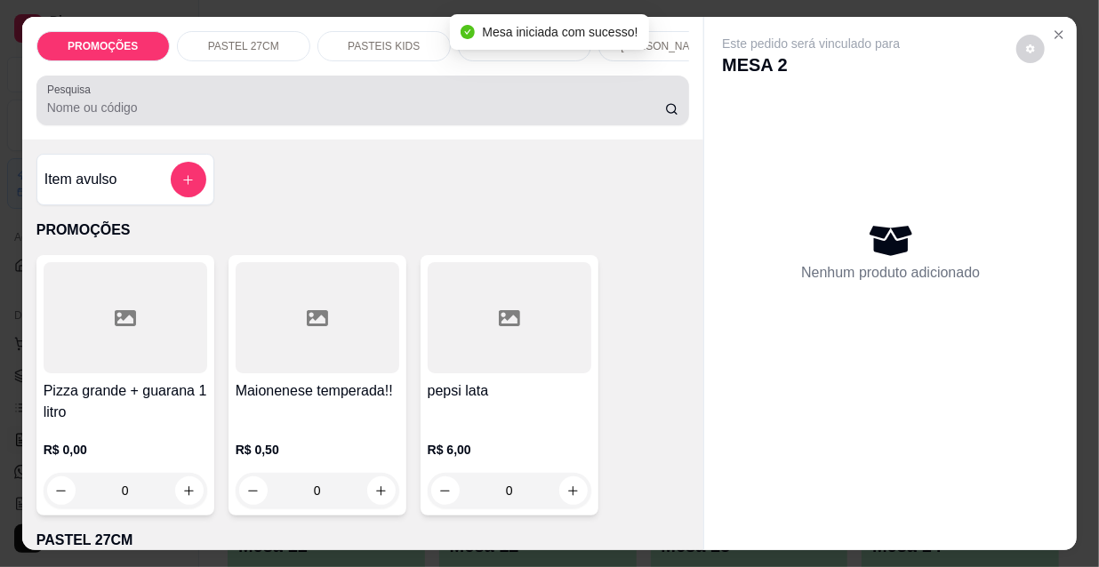
click at [570, 125] on div "Pesquisa" at bounding box center [363, 101] width 654 height 50
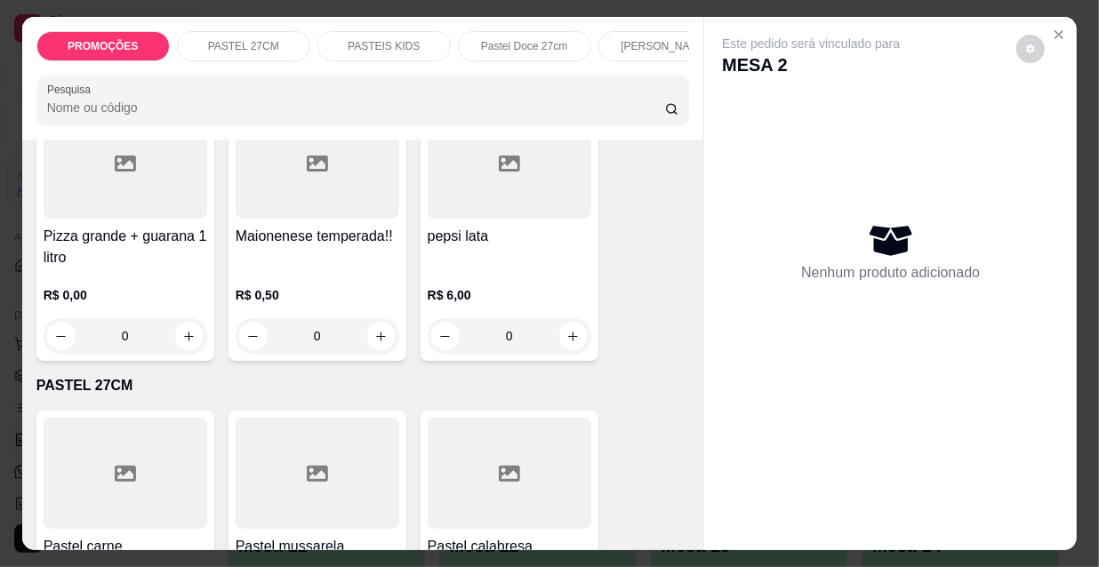
scroll to position [161, 0]
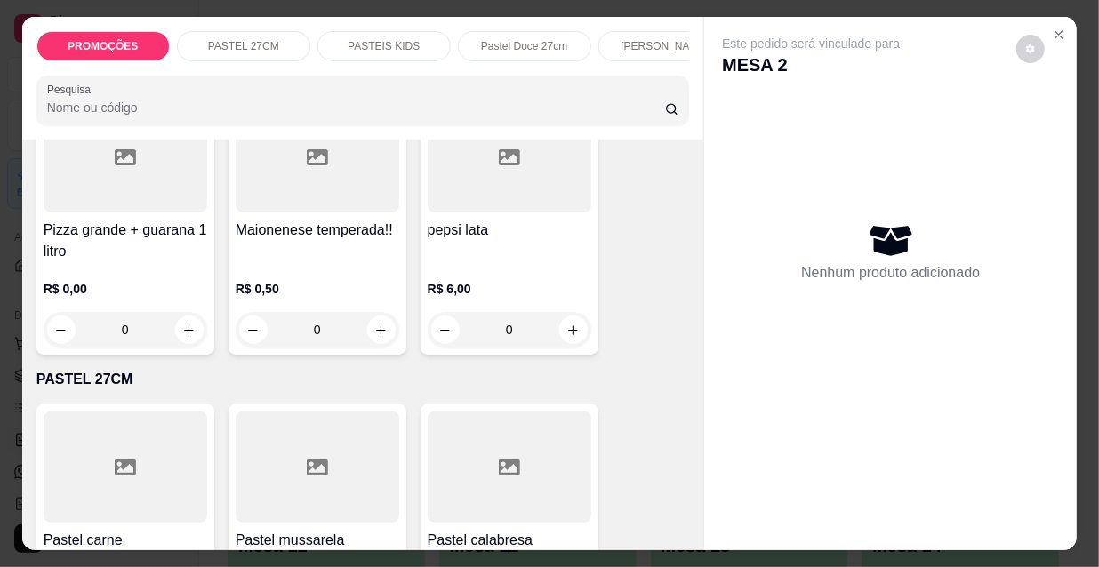
click at [523, 39] on p "Pastel Doce 27cm" at bounding box center [524, 46] width 86 height 14
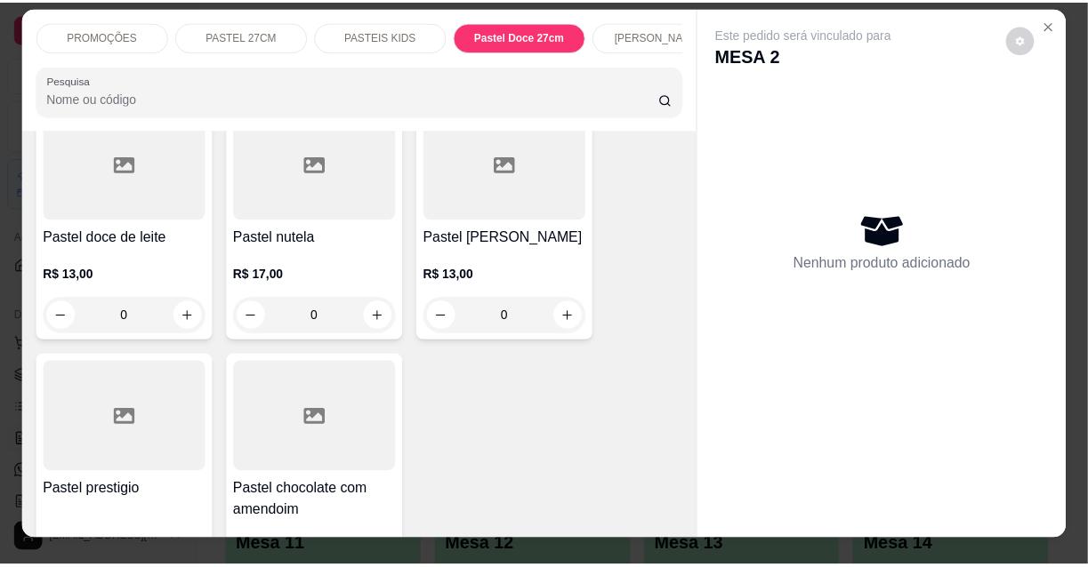
scroll to position [0, 0]
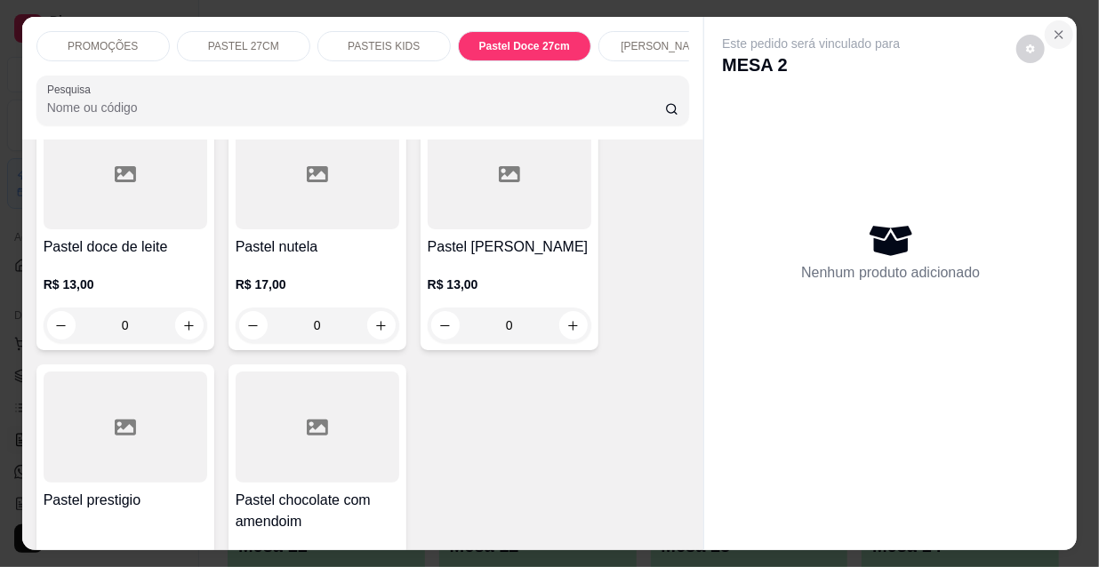
click at [1052, 28] on icon "Close" at bounding box center [1059, 35] width 14 height 14
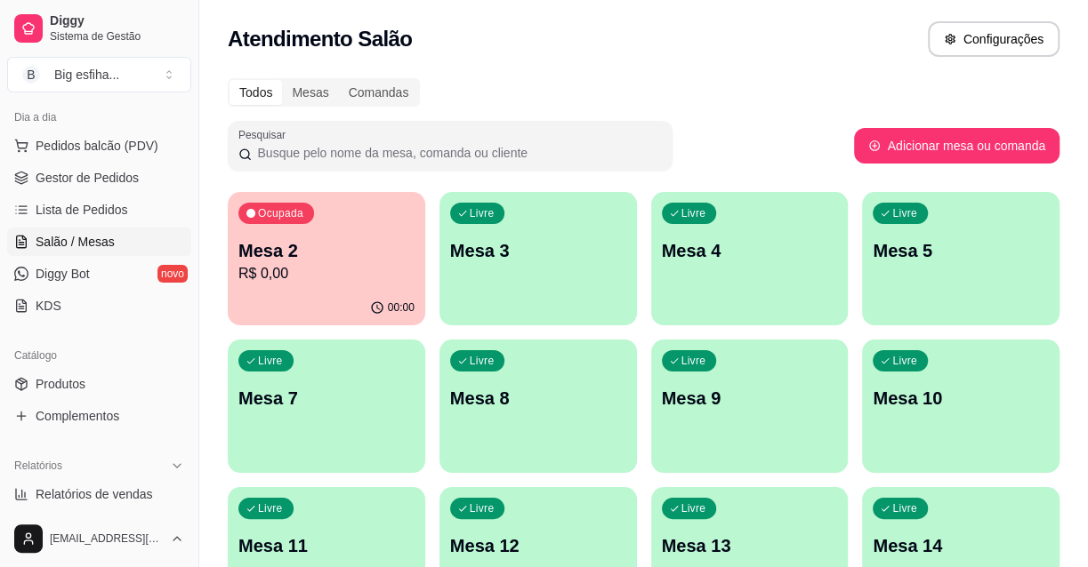
scroll to position [242, 0]
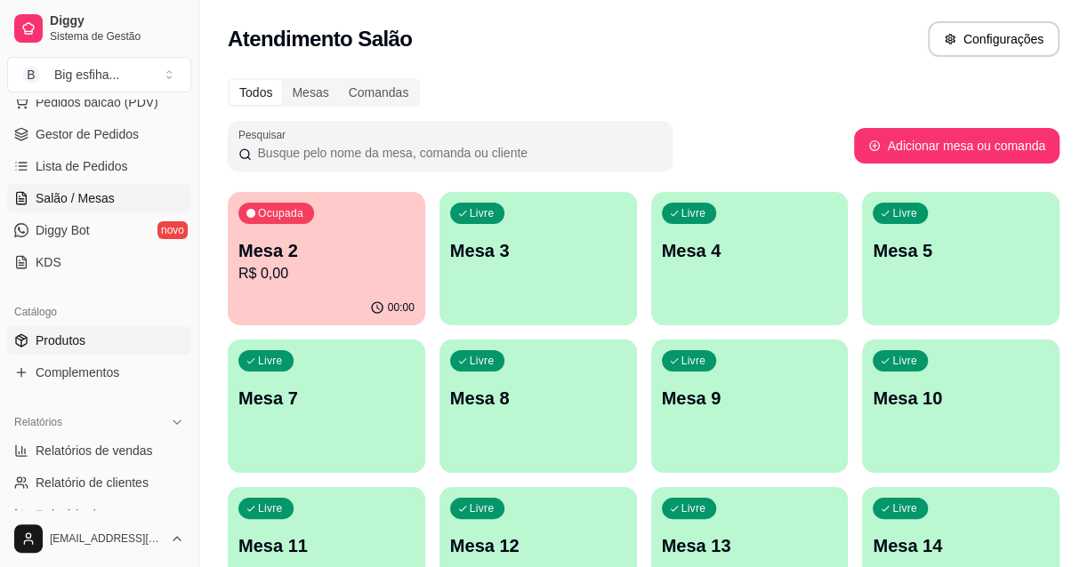
click at [87, 342] on link "Produtos" at bounding box center [99, 340] width 184 height 28
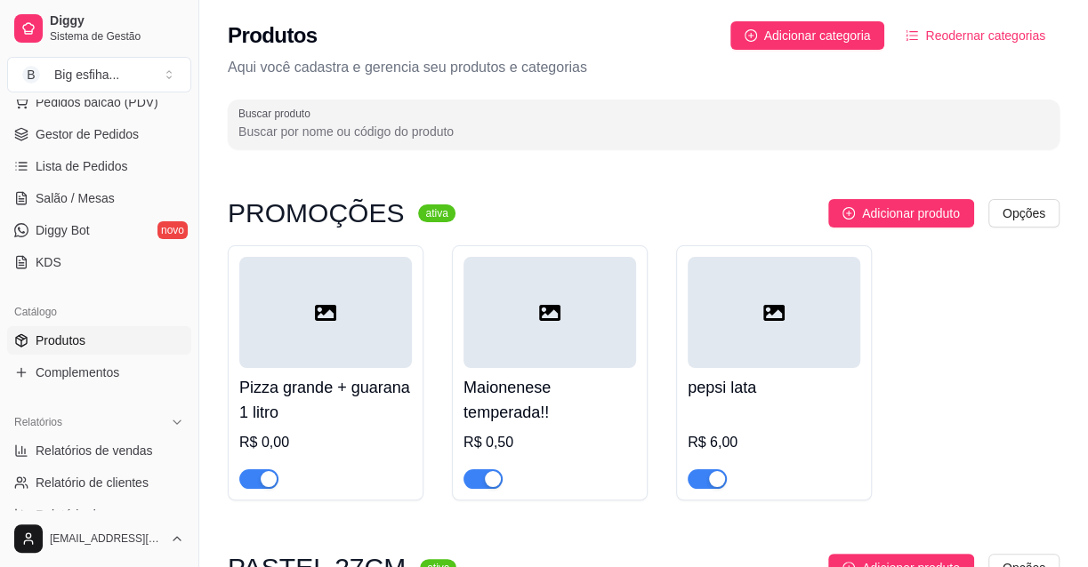
click at [339, 138] on input "Buscar produto" at bounding box center [643, 132] width 810 height 18
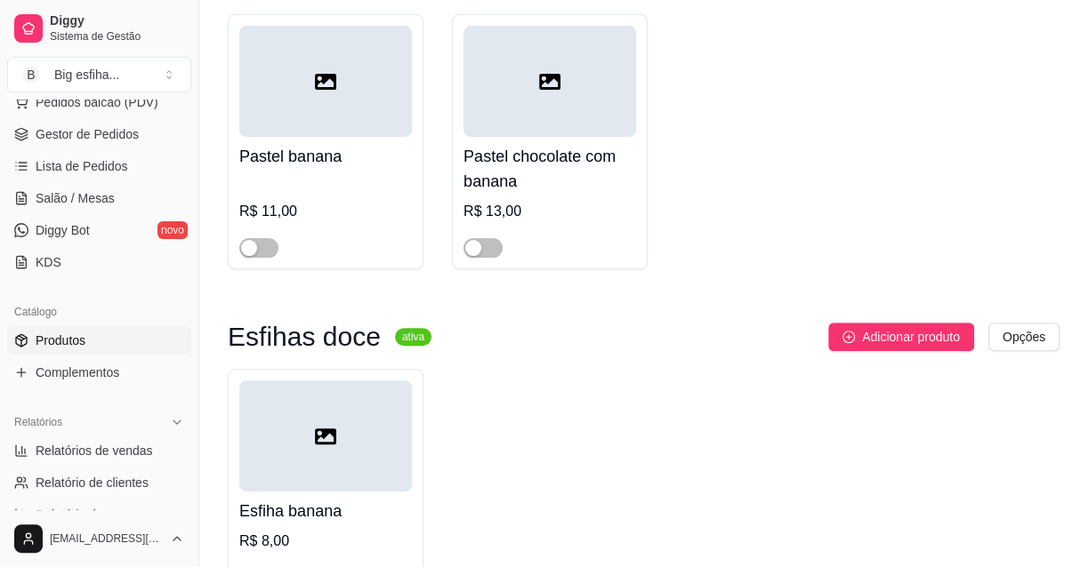
scroll to position [242, 0]
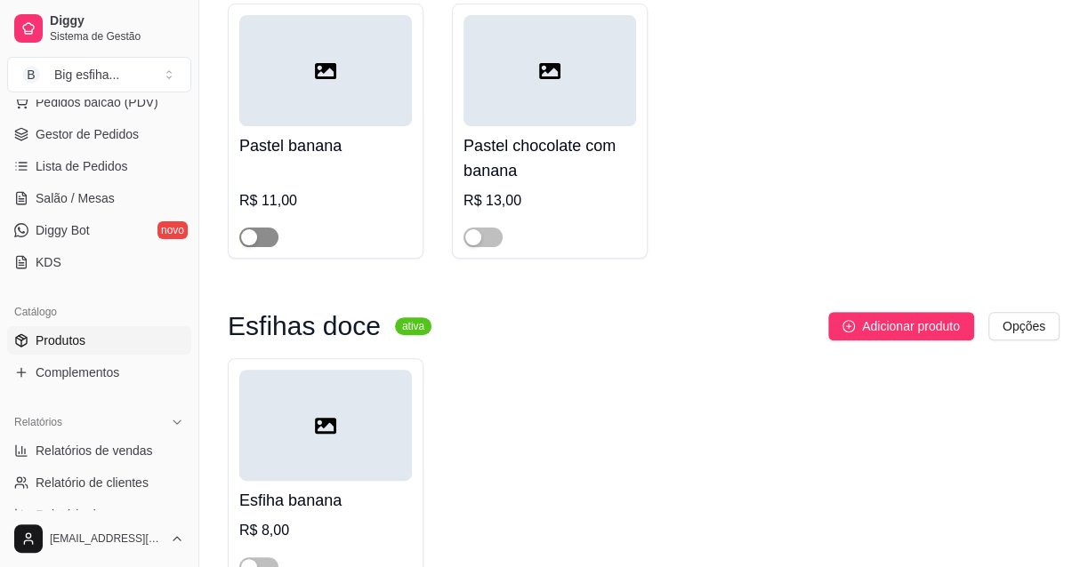
type input "ban"
click at [265, 233] on span "button" at bounding box center [258, 238] width 39 height 20
click at [483, 235] on span "button" at bounding box center [482, 238] width 39 height 20
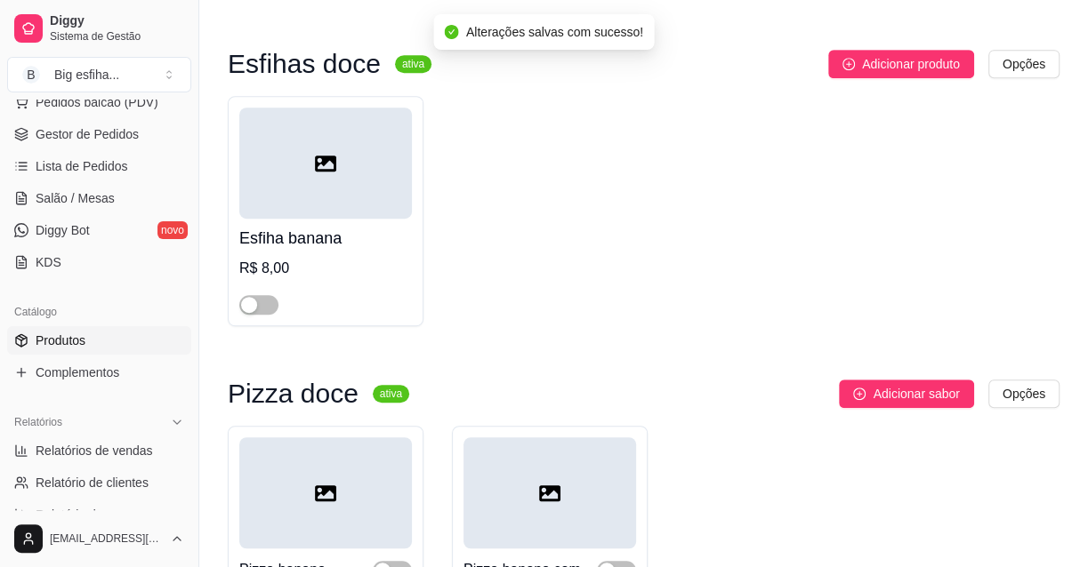
scroll to position [566, 0]
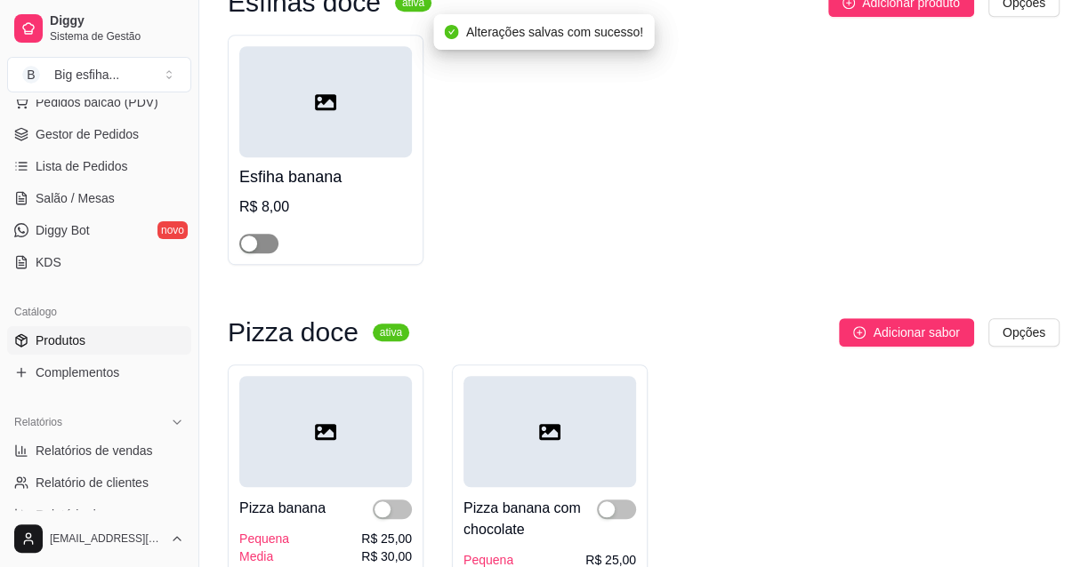
click at [267, 244] on span "button" at bounding box center [258, 244] width 39 height 20
click at [381, 504] on div "button" at bounding box center [382, 510] width 16 height 16
click at [635, 510] on span "button" at bounding box center [616, 510] width 39 height 20
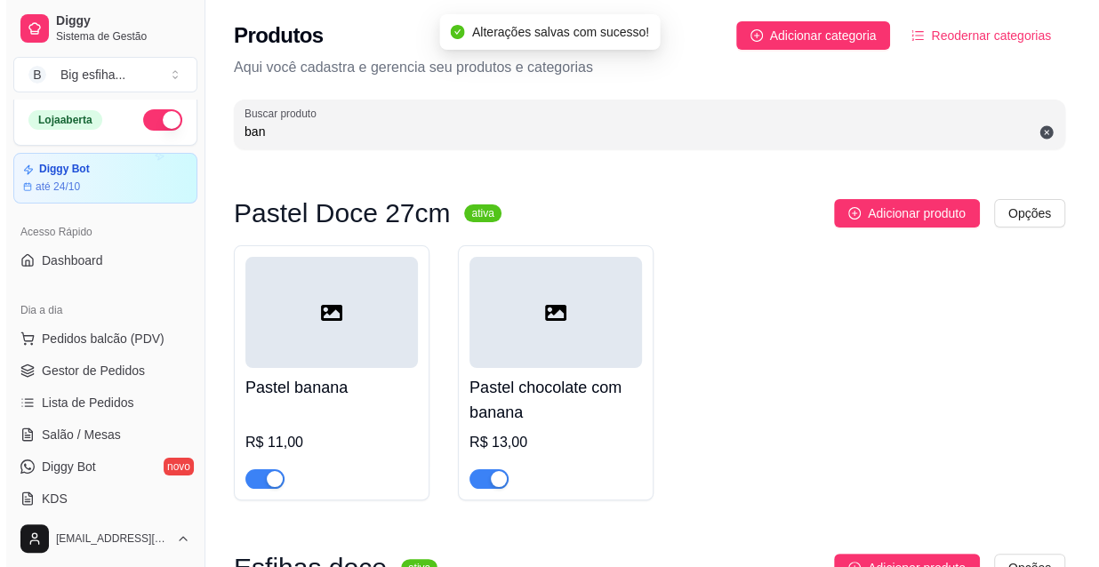
scroll to position [0, 0]
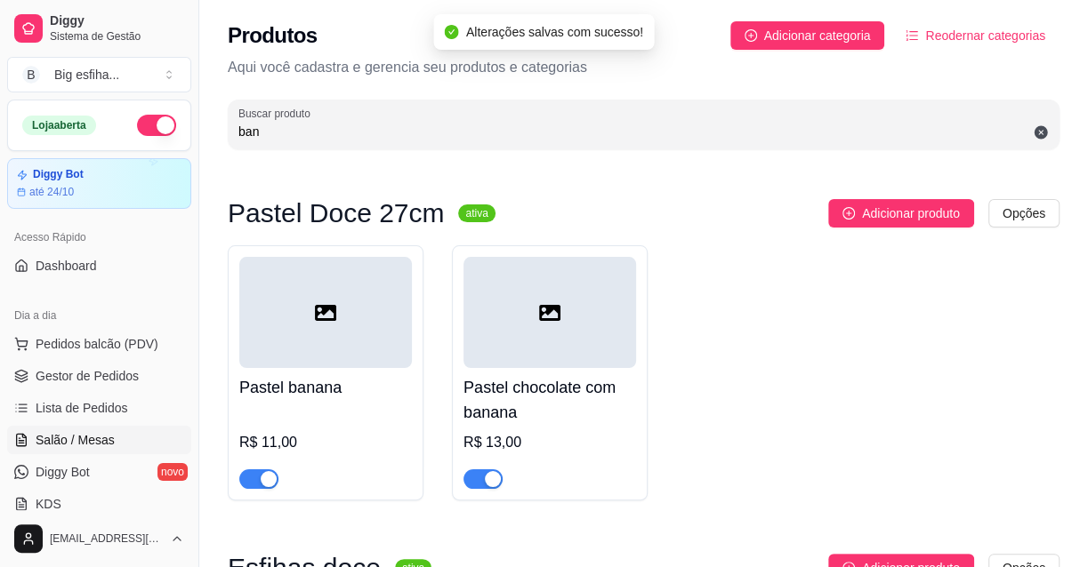
click at [53, 433] on span "Salão / Mesas" at bounding box center [75, 440] width 79 height 18
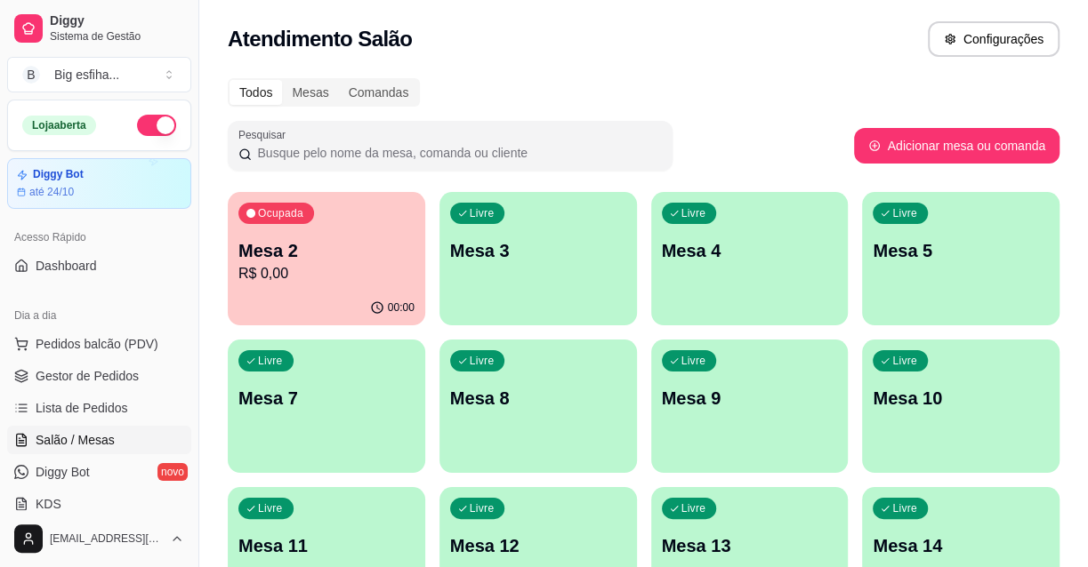
click at [363, 288] on div "Ocupada Mesa 2 R$ 0,00" at bounding box center [326, 241] width 197 height 99
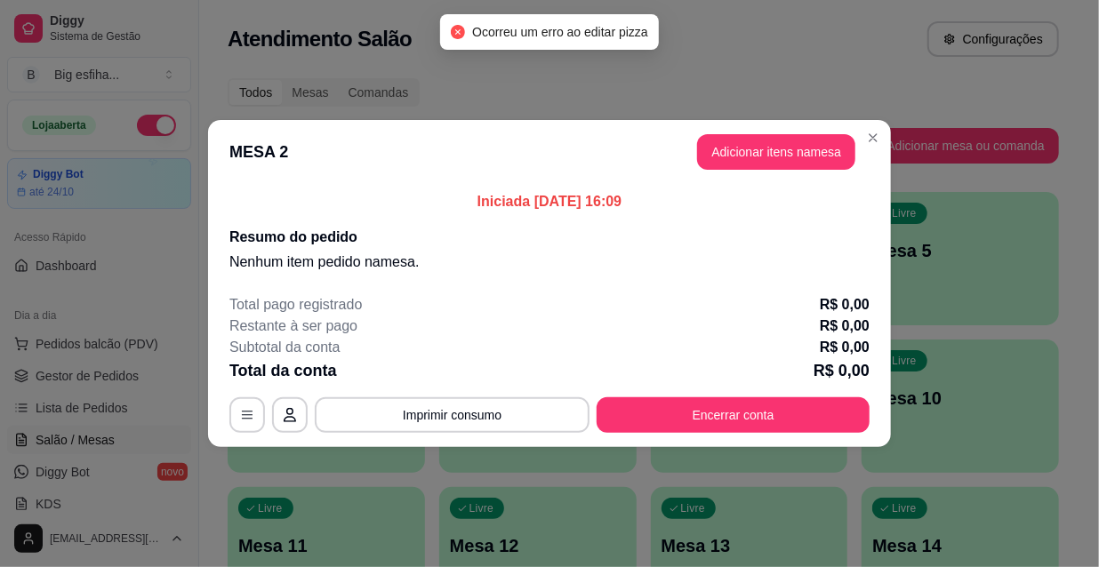
click at [722, 173] on header "MESA 2 Adicionar itens na mesa" at bounding box center [549, 152] width 683 height 64
click at [745, 162] on button "Adicionar itens na mesa" at bounding box center [776, 152] width 158 height 36
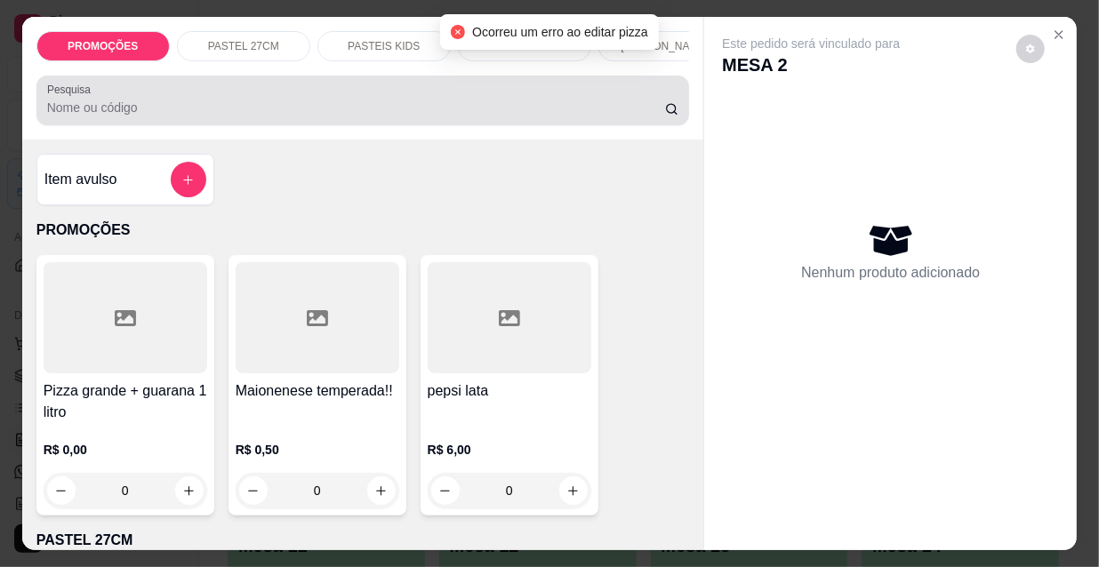
click at [382, 117] on input "Pesquisa" at bounding box center [356, 108] width 618 height 18
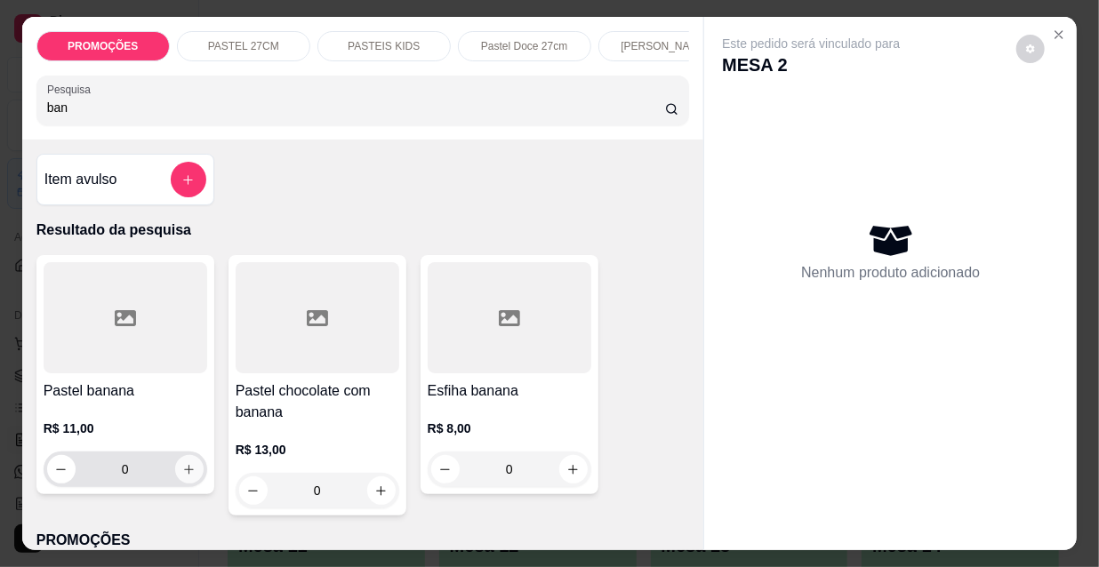
type input "ban"
click at [187, 474] on icon "increase-product-quantity" at bounding box center [188, 469] width 13 height 13
type input "1"
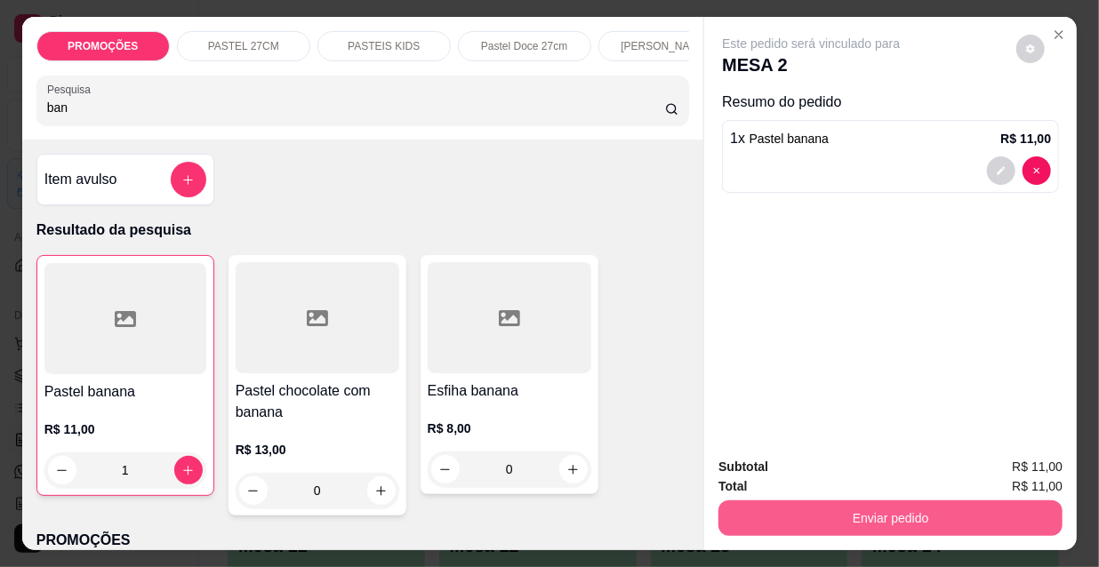
click at [836, 486] on div "Total R$ 11,00" at bounding box center [891, 487] width 344 height 20
click at [840, 505] on button "Enviar pedido" at bounding box center [890, 518] width 333 height 35
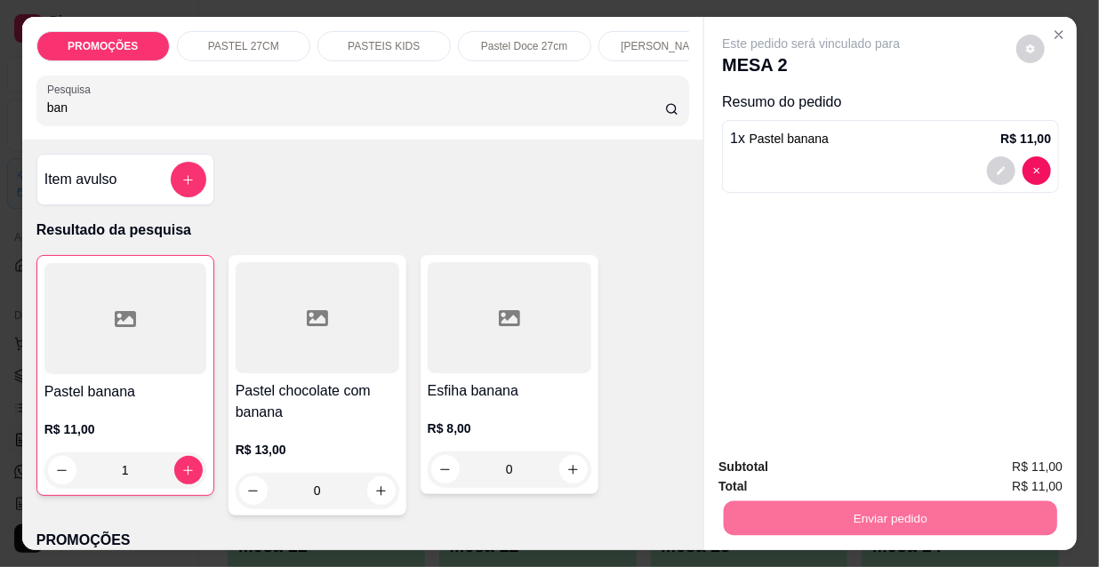
click at [851, 471] on button "Registrar cliente" at bounding box center [898, 469] width 117 height 34
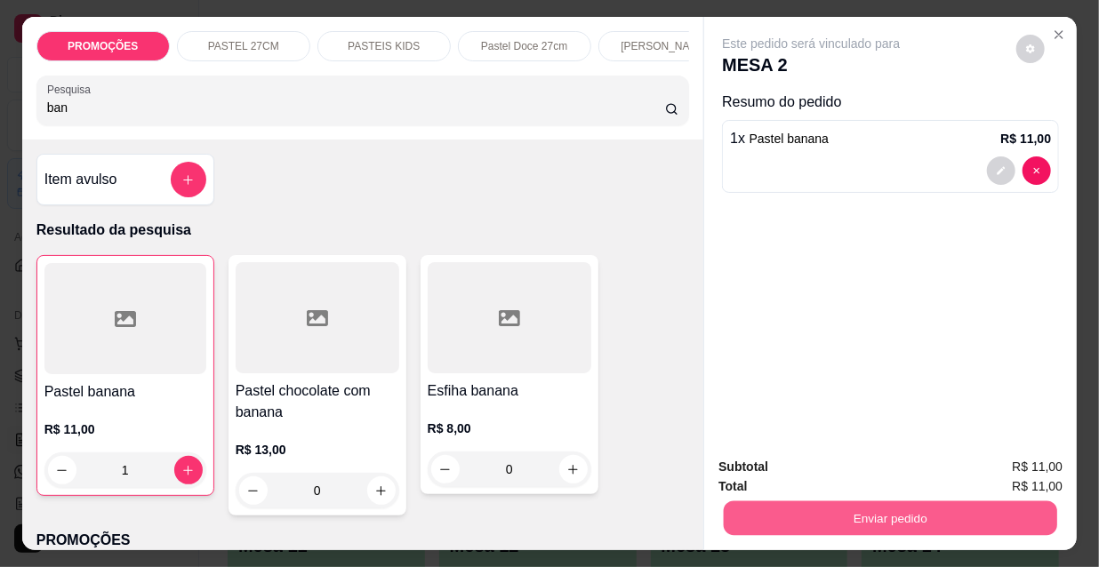
click at [865, 506] on button "Enviar pedido" at bounding box center [890, 518] width 333 height 35
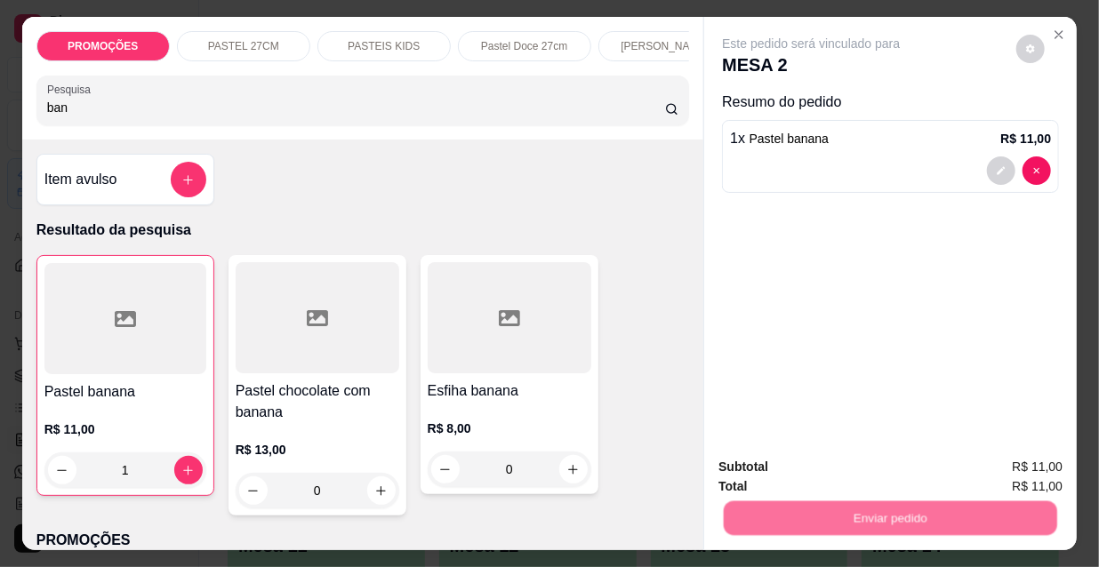
click at [1026, 468] on button "Enviar pedido" at bounding box center [1018, 469] width 100 height 34
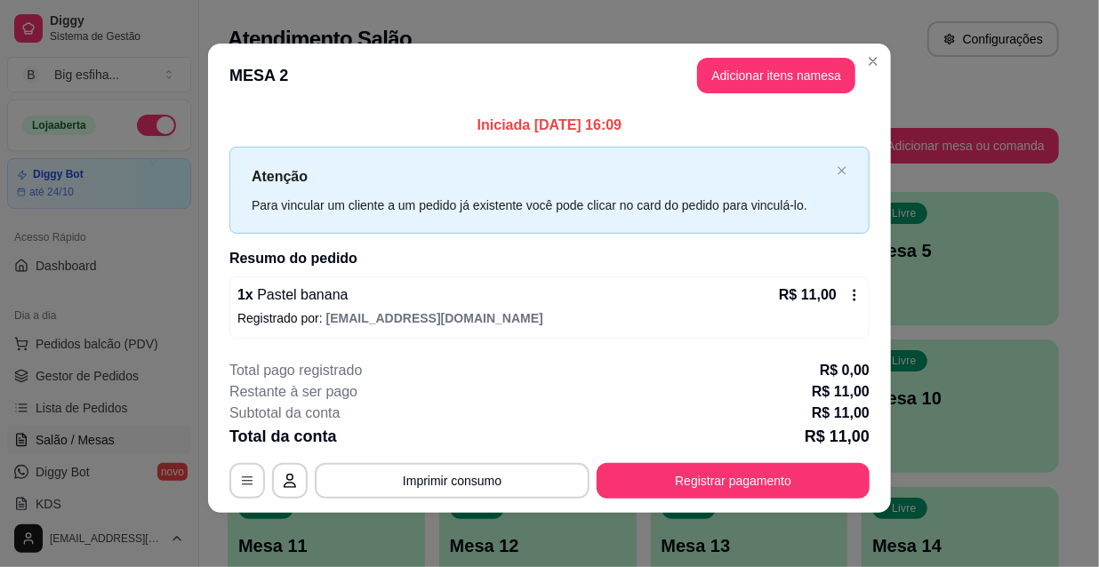
scroll to position [7, 0]
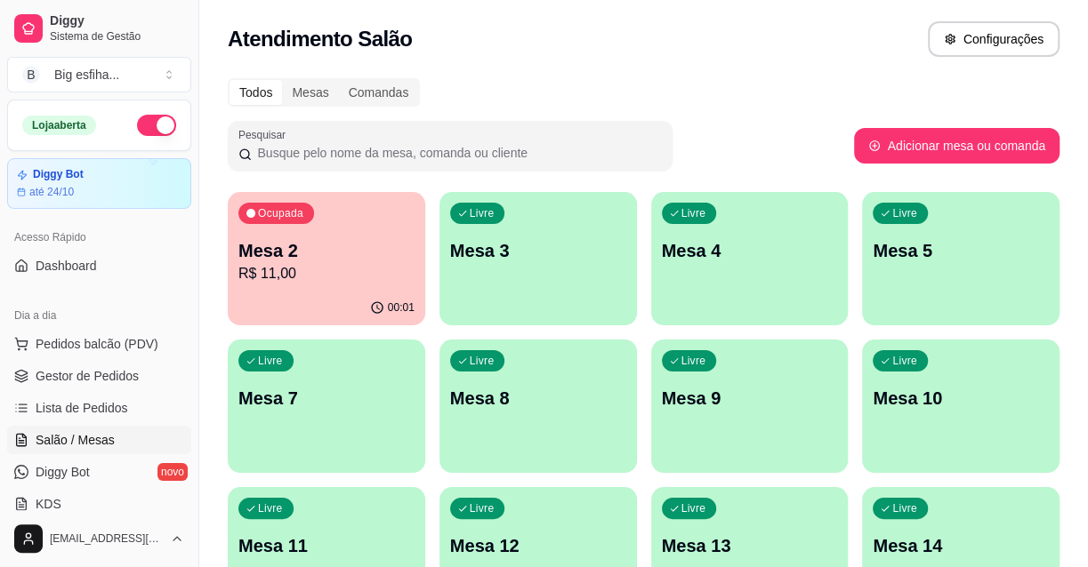
click at [324, 263] on p "R$ 11,00" at bounding box center [326, 273] width 176 height 21
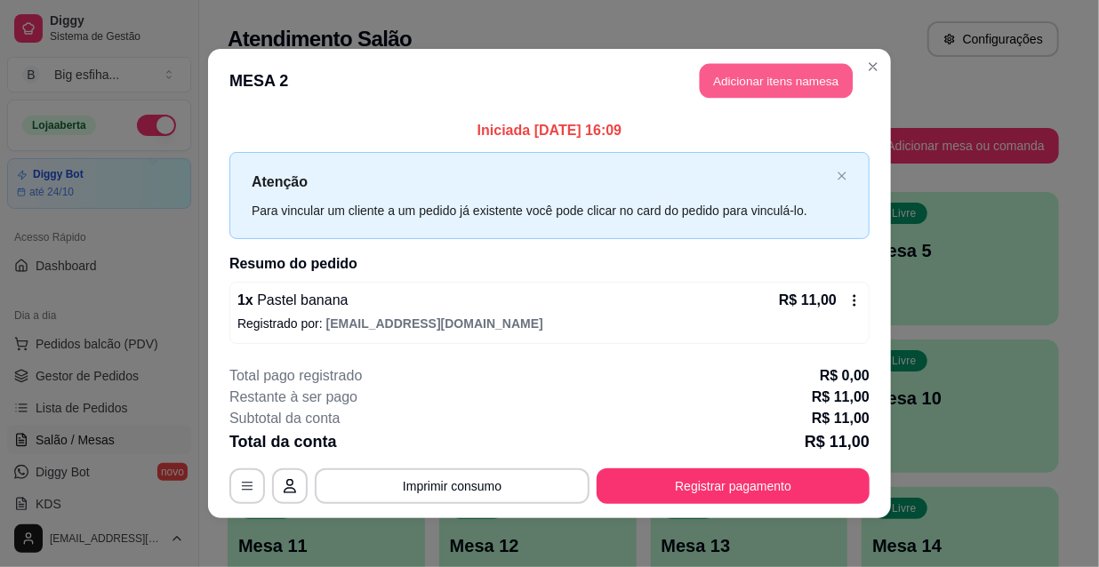
click at [799, 72] on button "Adicionar itens na mesa" at bounding box center [776, 81] width 153 height 35
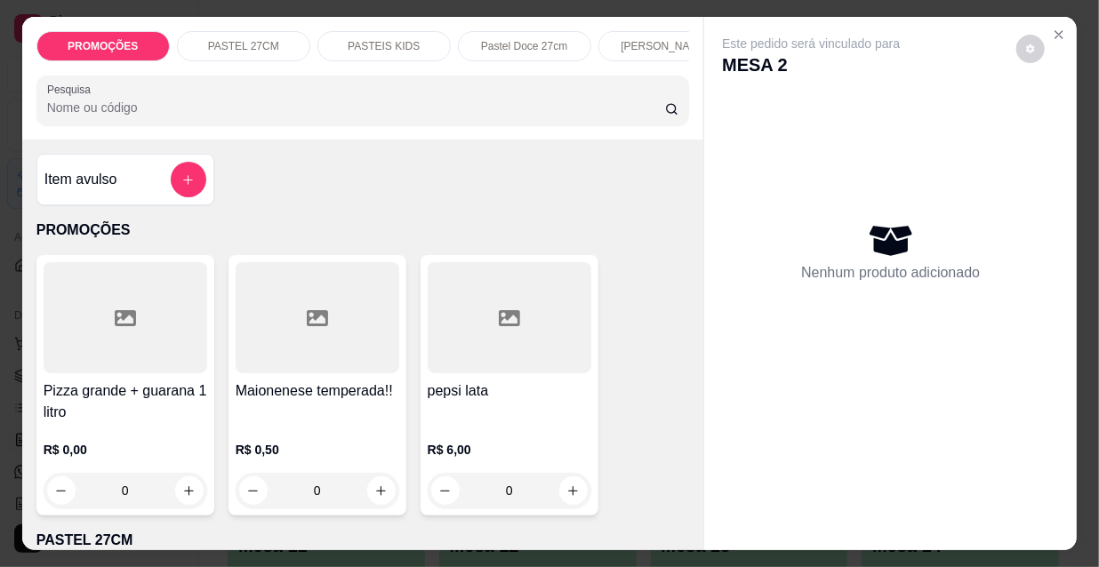
scroll to position [0, 1024]
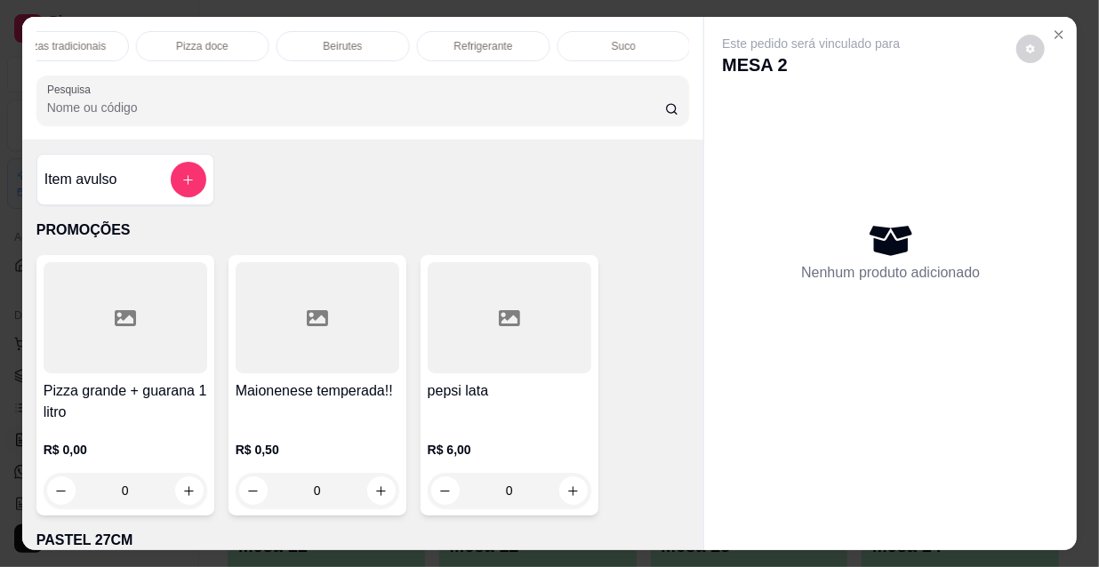
click at [496, 39] on p "Refrigerante" at bounding box center [483, 46] width 59 height 14
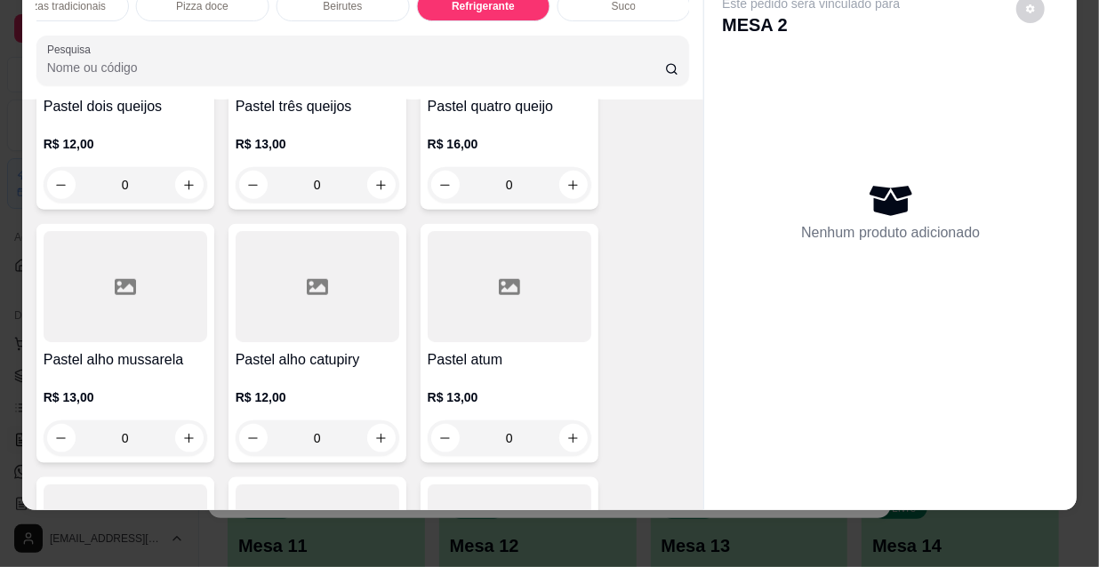
scroll to position [0, 0]
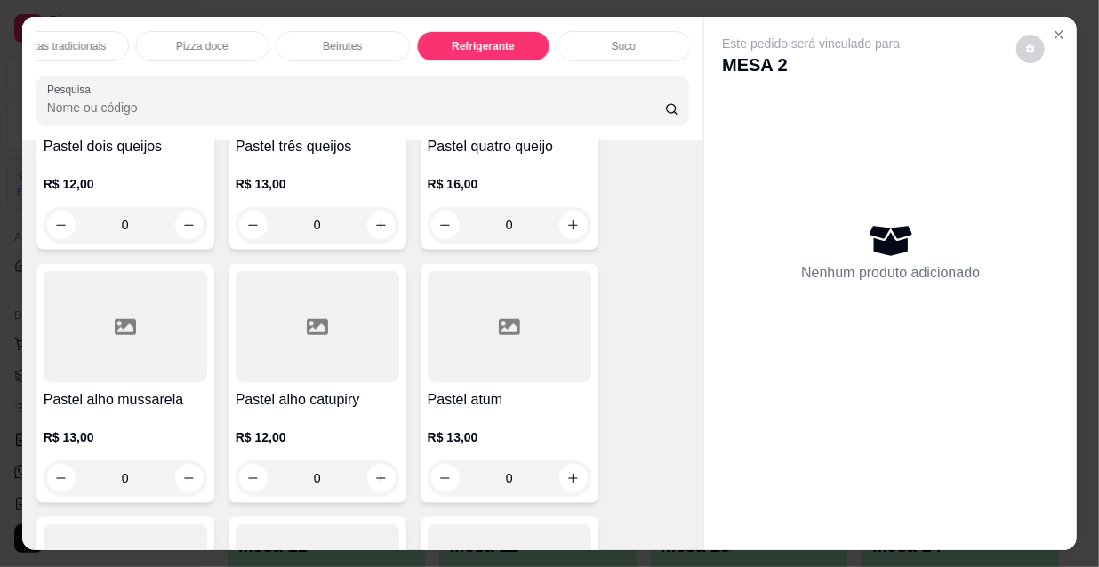
click at [509, 34] on div "Refrigerante" at bounding box center [483, 46] width 133 height 30
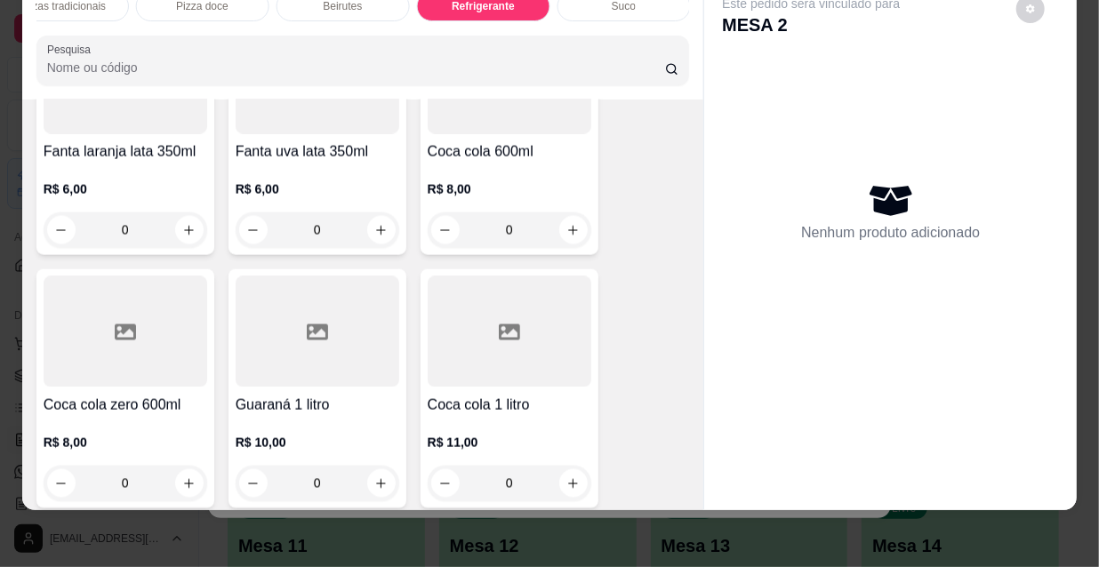
scroll to position [16755, 0]
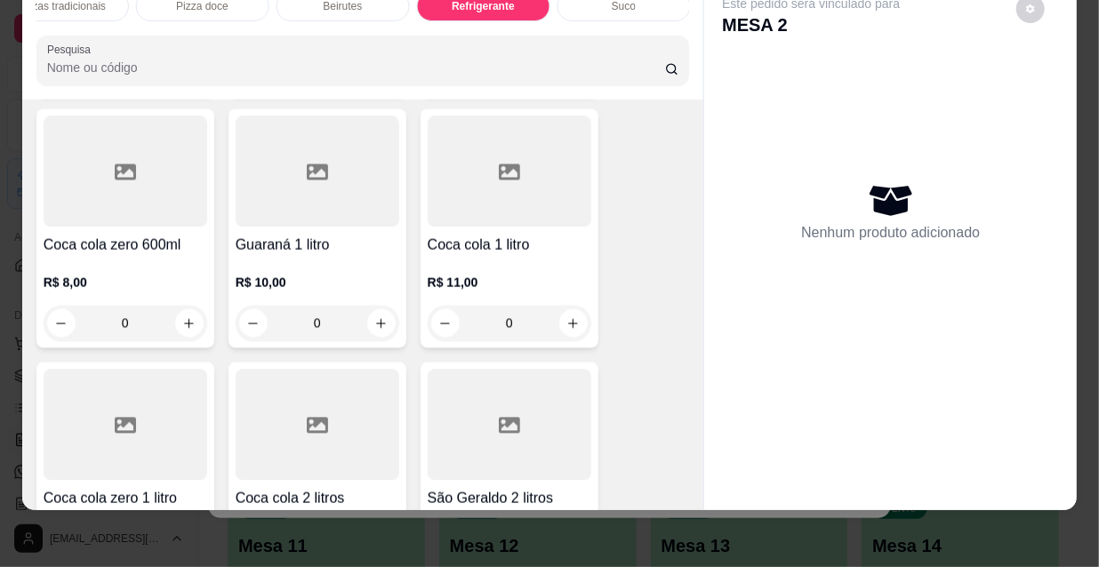
click at [189, 563] on button "increase-product-quantity" at bounding box center [189, 577] width 28 height 28
type input "1"
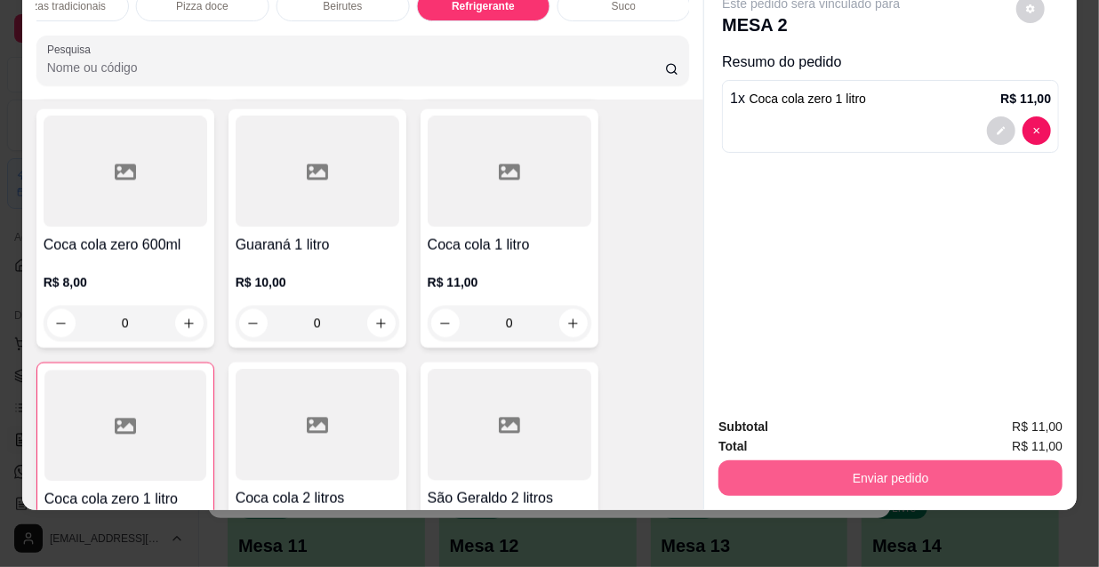
click at [913, 469] on button "Enviar pedido" at bounding box center [891, 479] width 344 height 36
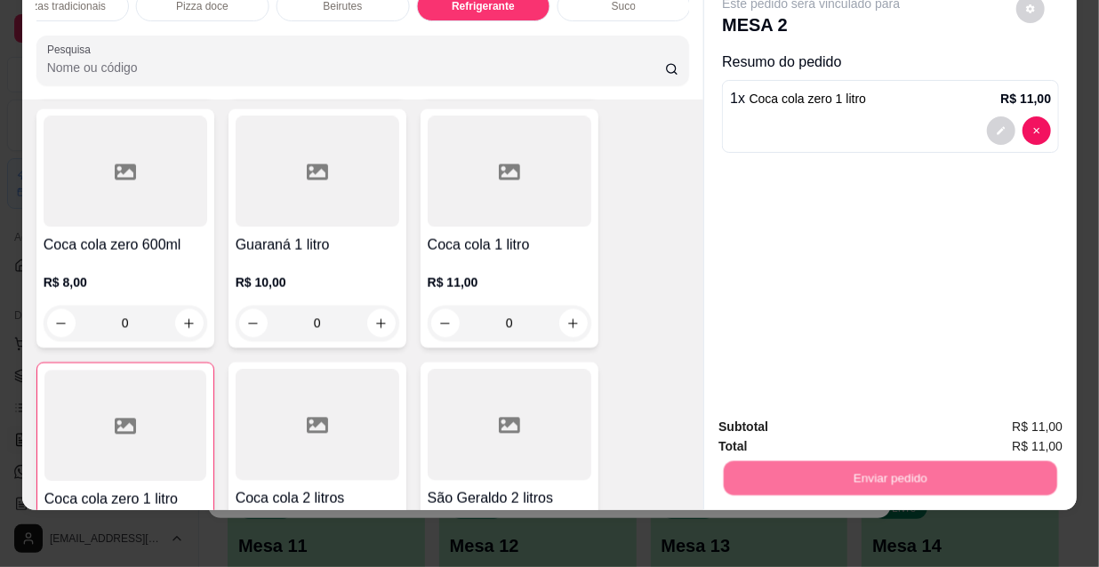
click at [871, 422] on button "Registrar cliente" at bounding box center [899, 422] width 114 height 33
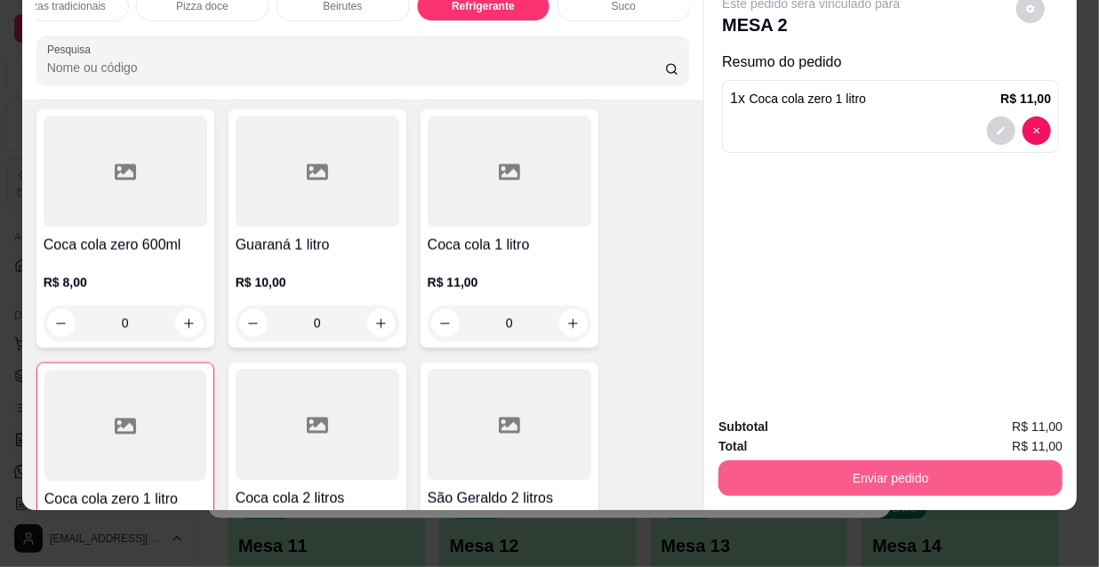
click at [896, 462] on button "Enviar pedido" at bounding box center [891, 479] width 344 height 36
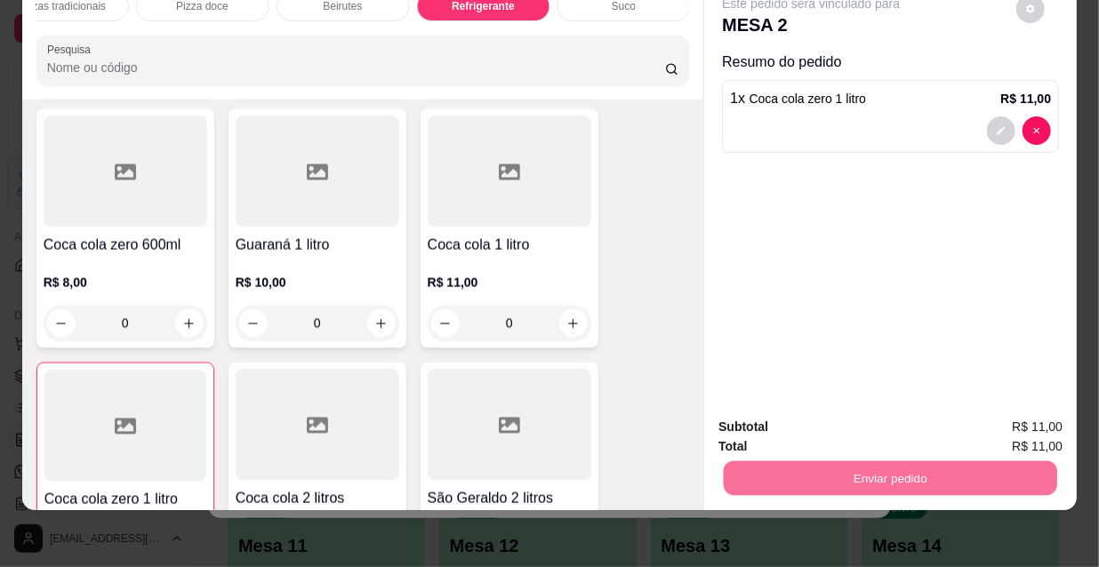
click at [1017, 417] on button "Enviar pedido" at bounding box center [1018, 423] width 100 height 34
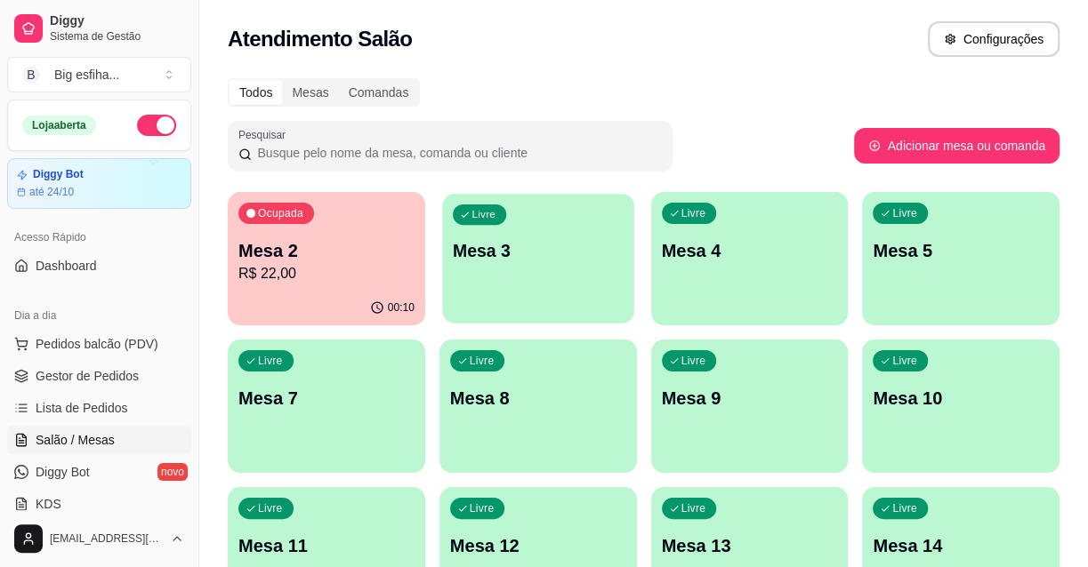
click at [536, 267] on div "Livre Mesa 3" at bounding box center [537, 248] width 191 height 108
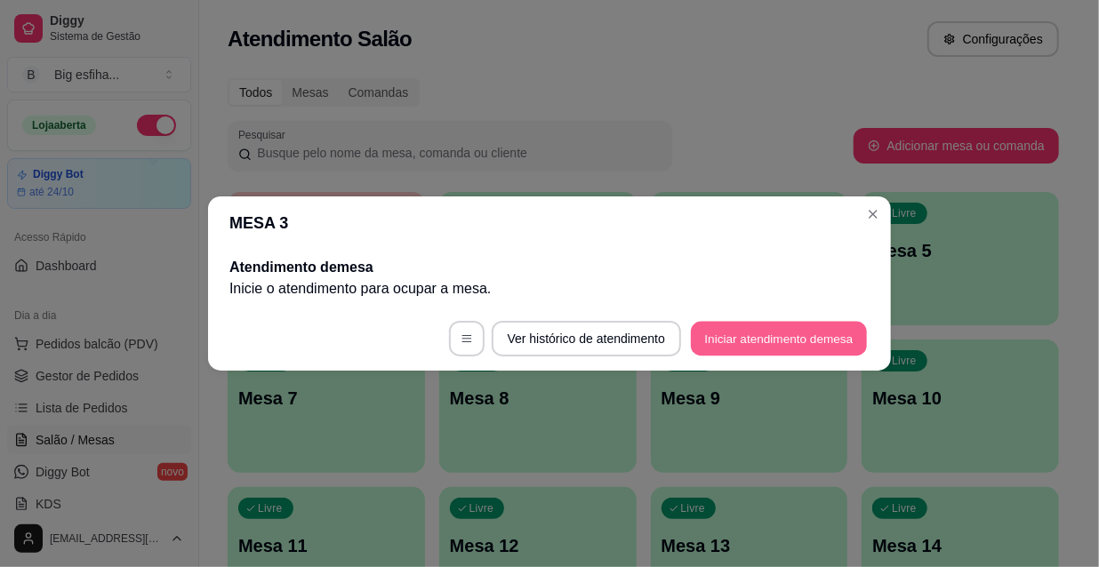
click at [830, 331] on button "Iniciar atendimento de mesa" at bounding box center [779, 339] width 176 height 35
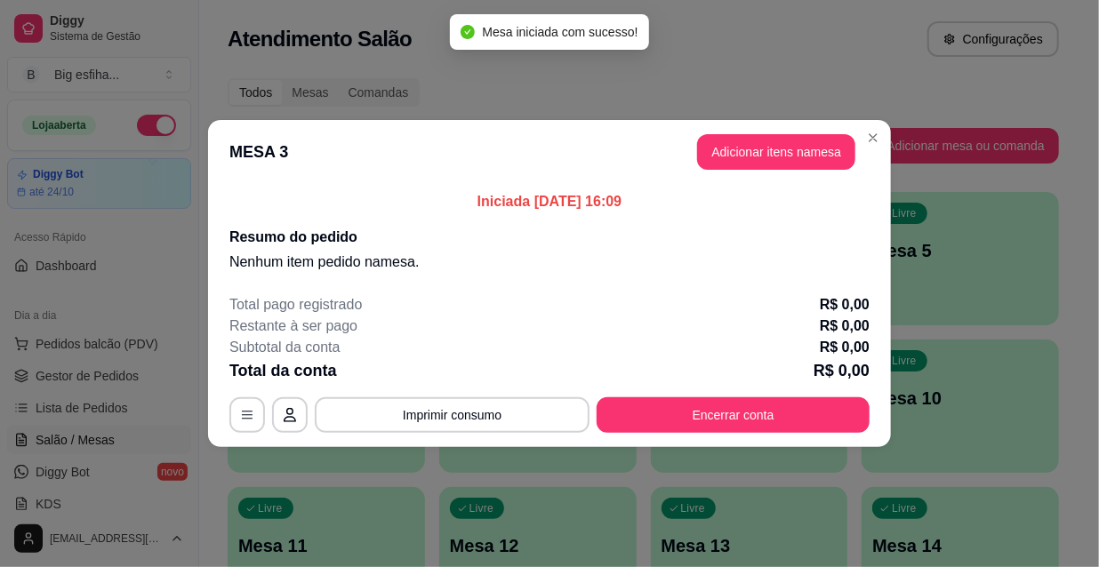
click at [763, 172] on header "MESA 3 Adicionar itens na mesa" at bounding box center [549, 152] width 683 height 64
click at [762, 142] on button "Adicionar itens na mesa" at bounding box center [776, 152] width 158 height 36
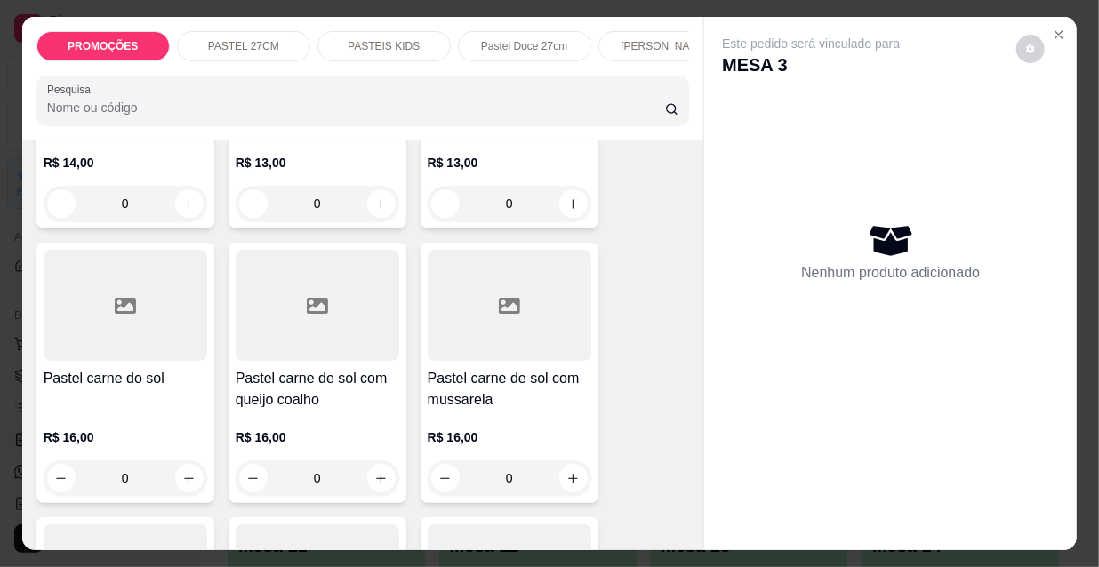
scroll to position [2182, 0]
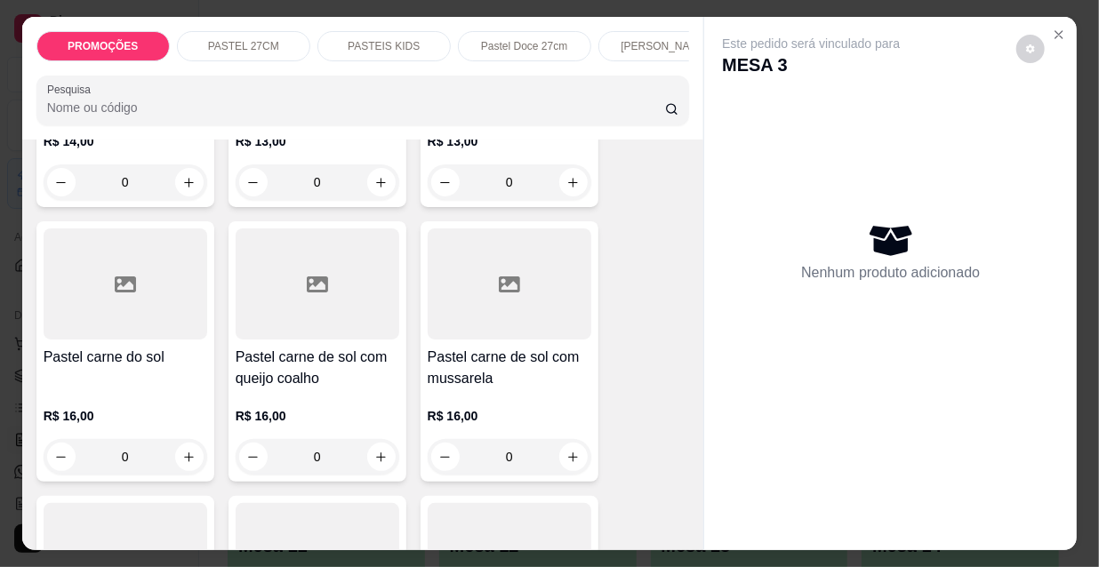
click at [479, 390] on div "R$ 16,00 0" at bounding box center [510, 432] width 164 height 85
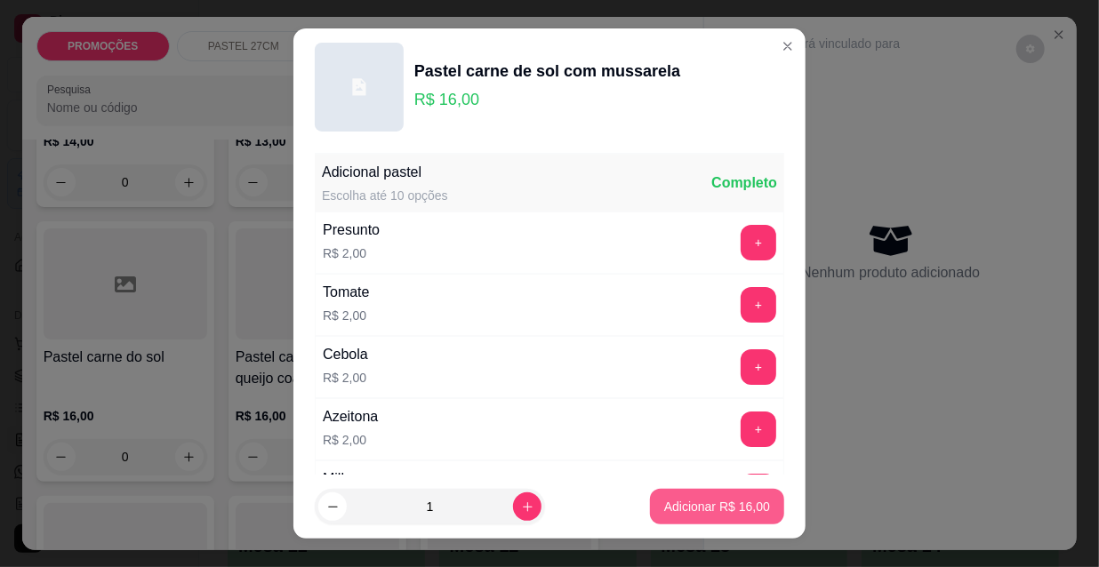
click at [715, 506] on p "Adicionar R$ 16,00" at bounding box center [717, 507] width 106 height 18
type input "1"
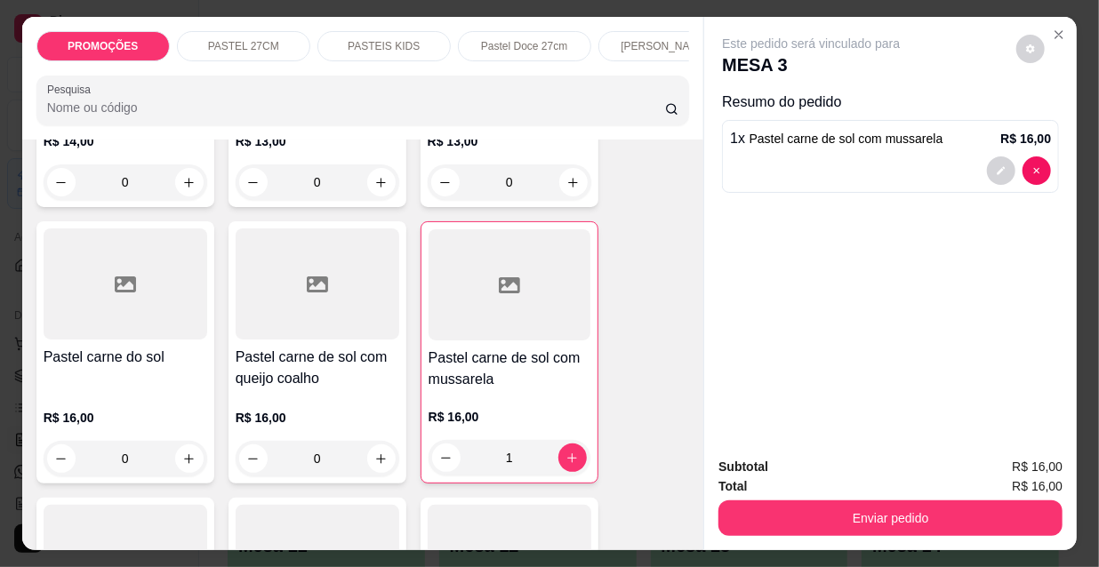
click at [505, 39] on p "Pastel Doce 27cm" at bounding box center [524, 46] width 86 height 14
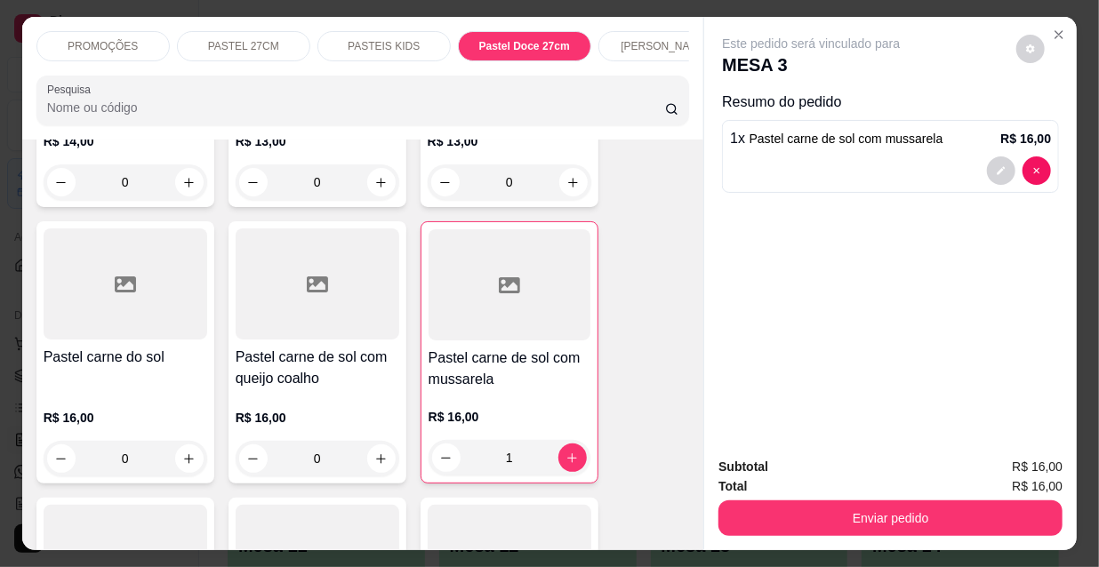
scroll to position [45, 0]
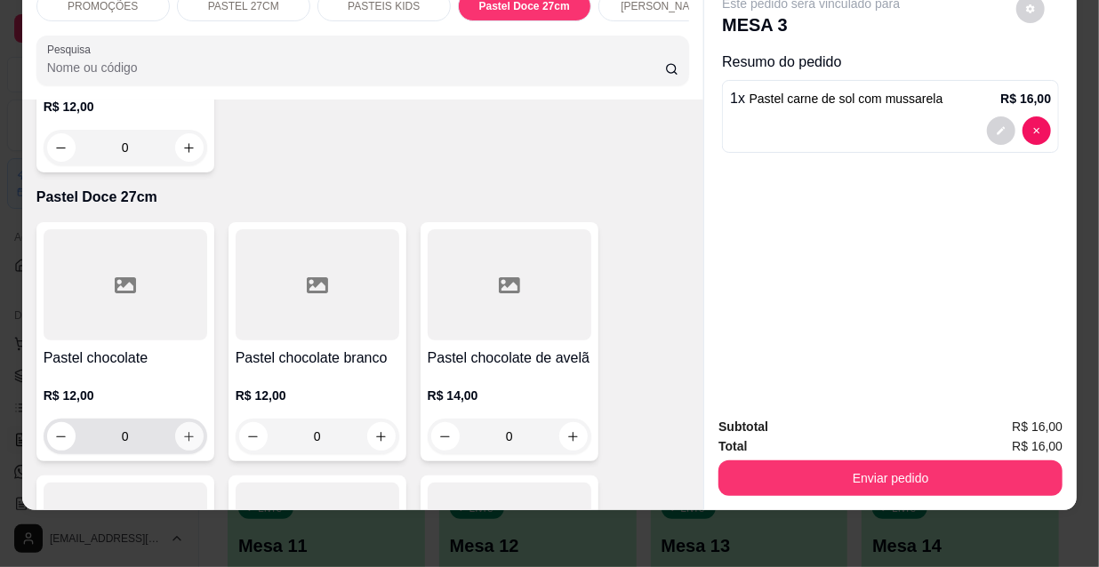
click at [182, 430] on icon "increase-product-quantity" at bounding box center [188, 436] width 13 height 13
type input "1"
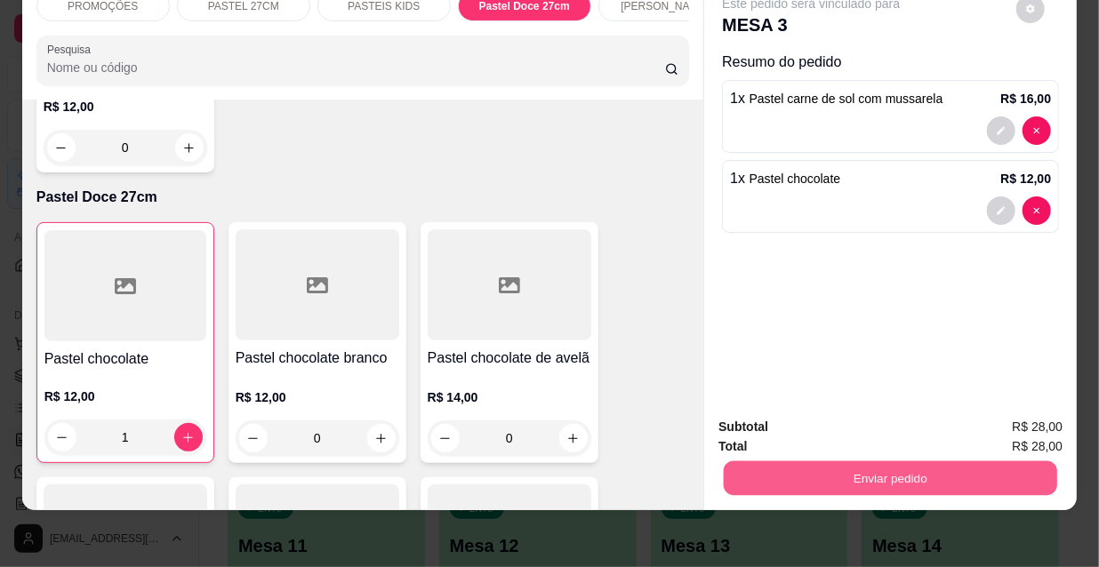
click at [895, 463] on button "Enviar pedido" at bounding box center [890, 478] width 333 height 35
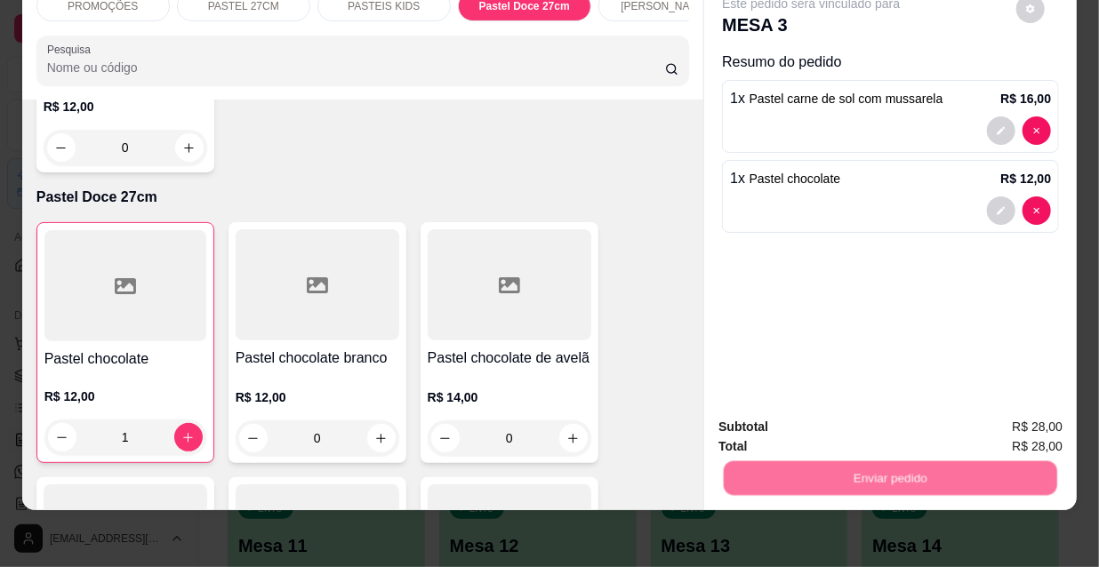
click at [871, 416] on button "Registrar cliente" at bounding box center [898, 423] width 117 height 34
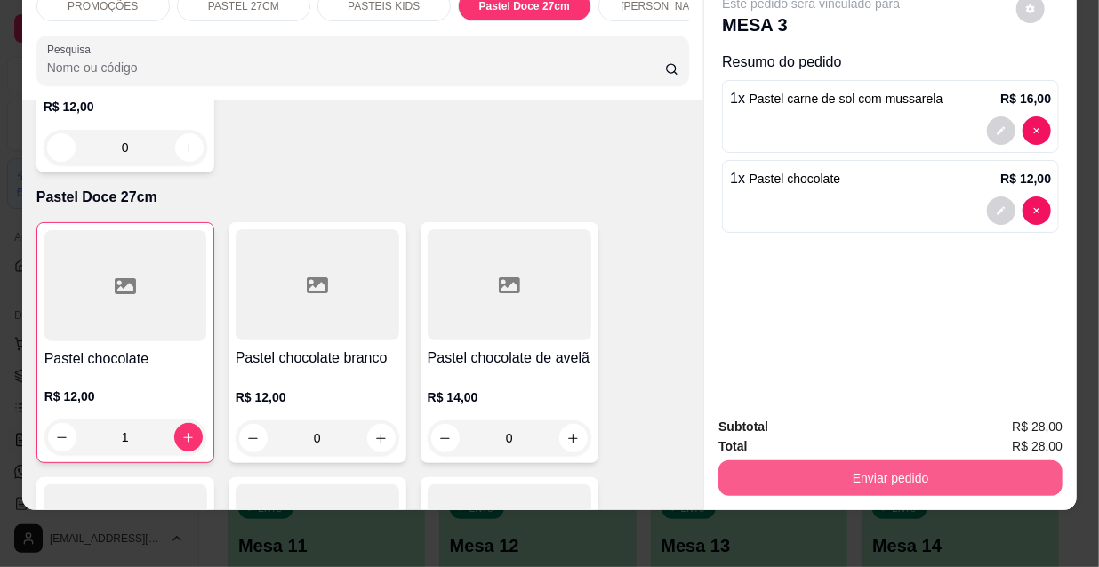
click at [879, 461] on button "Enviar pedido" at bounding box center [891, 479] width 344 height 36
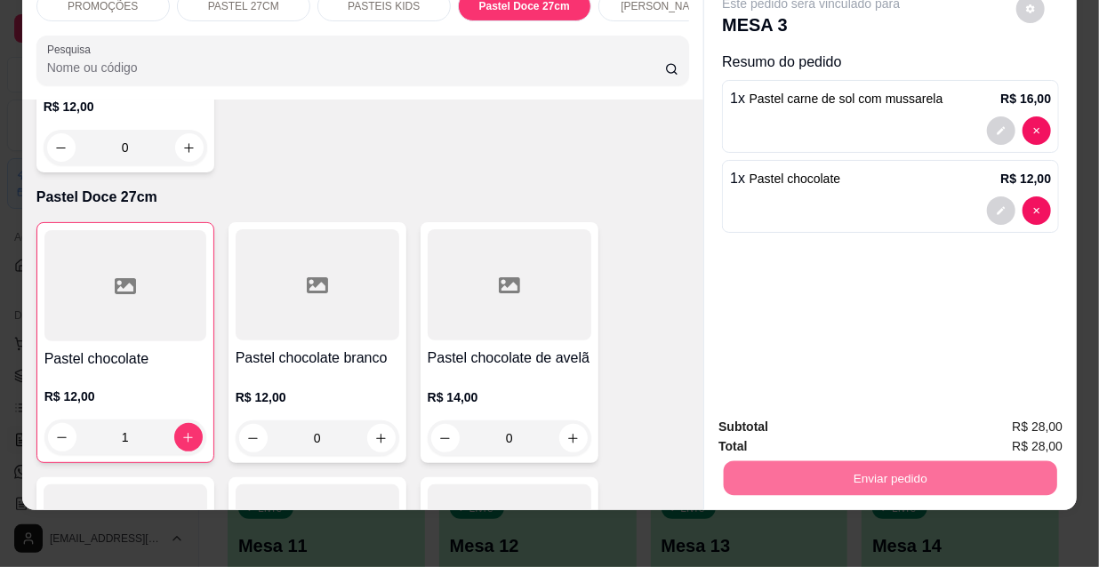
click at [1012, 422] on button "Enviar pedido" at bounding box center [1018, 423] width 100 height 34
